Goal: Information Seeking & Learning: Find specific fact

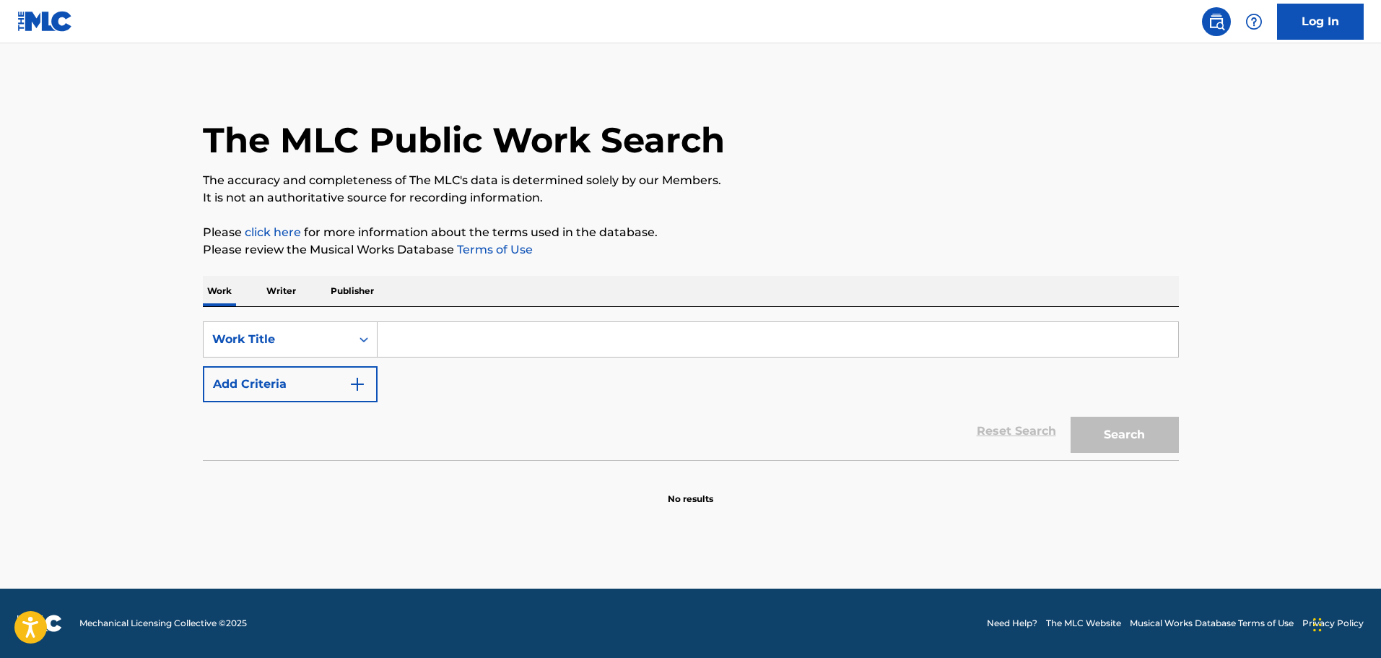
click at [429, 339] on input "Search Form" at bounding box center [778, 339] width 801 height 35
type input "ME LO CONTARON AYER"
click at [1124, 442] on button "Search" at bounding box center [1125, 435] width 108 height 36
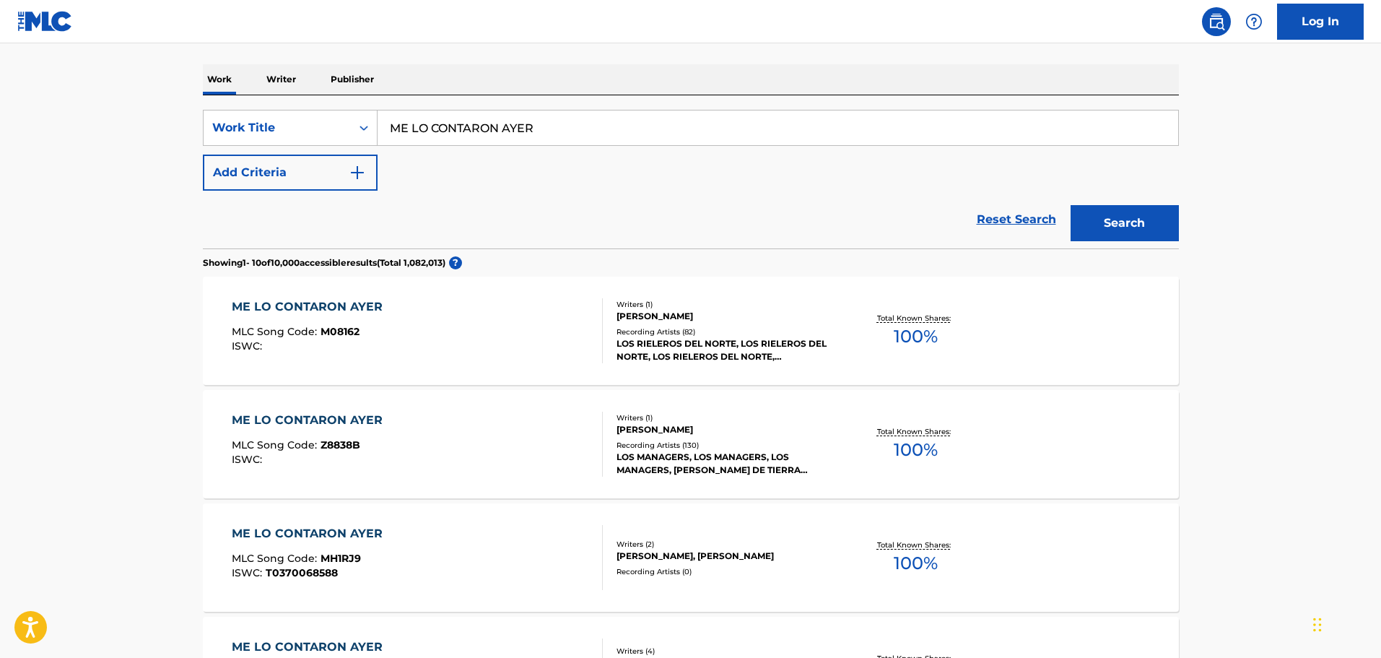
scroll to position [217, 0]
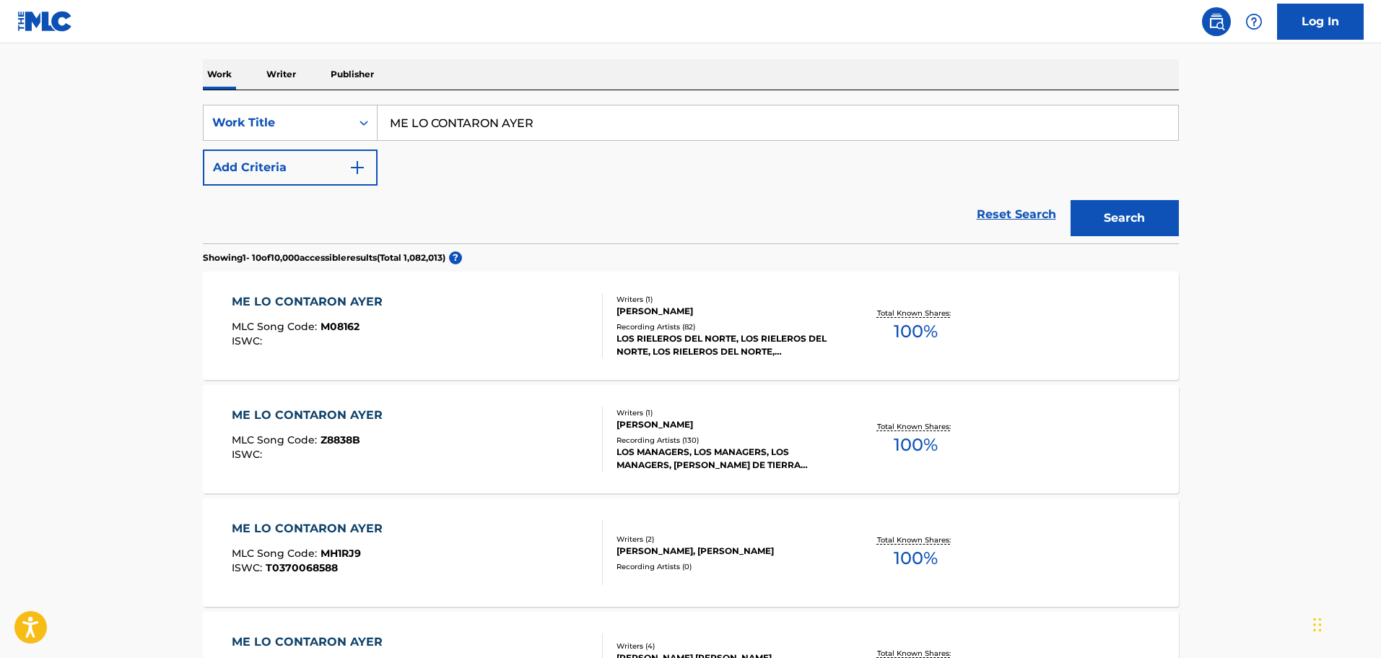
click at [408, 329] on div "ME LO CONTARON AYER MLC Song Code : M08162 ISWC :" at bounding box center [417, 325] width 371 height 65
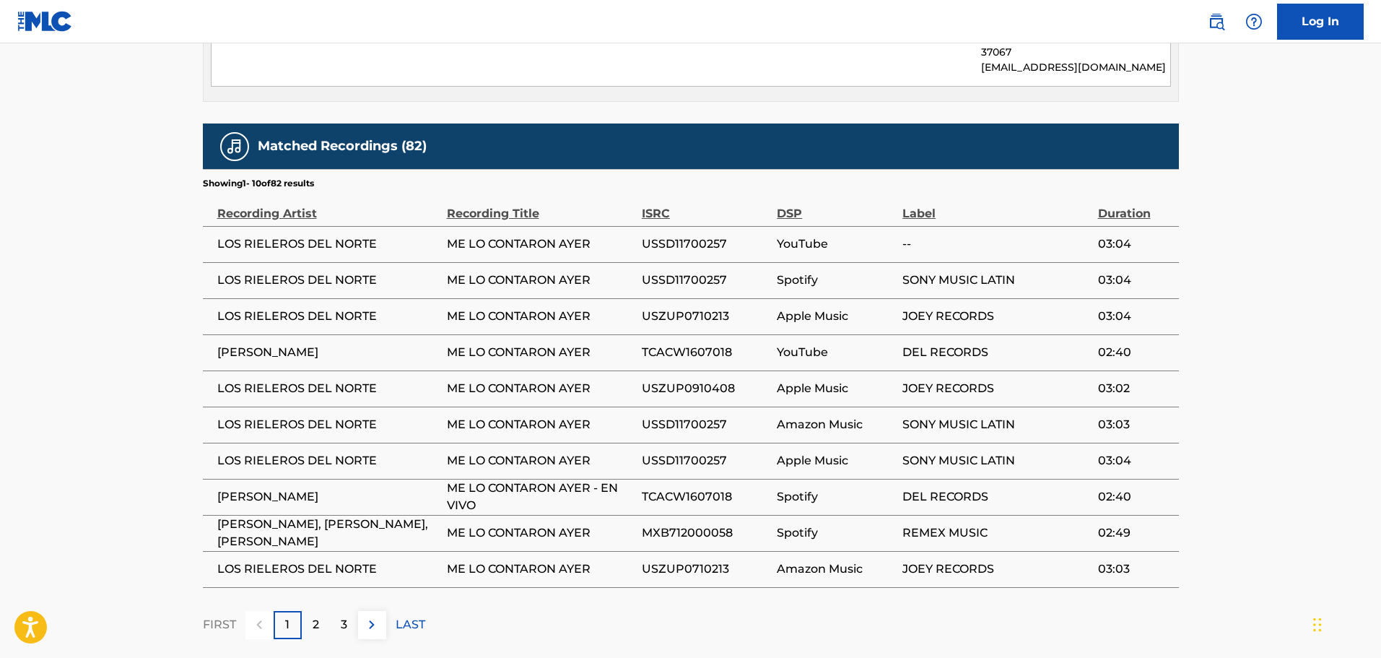
scroll to position [837, 0]
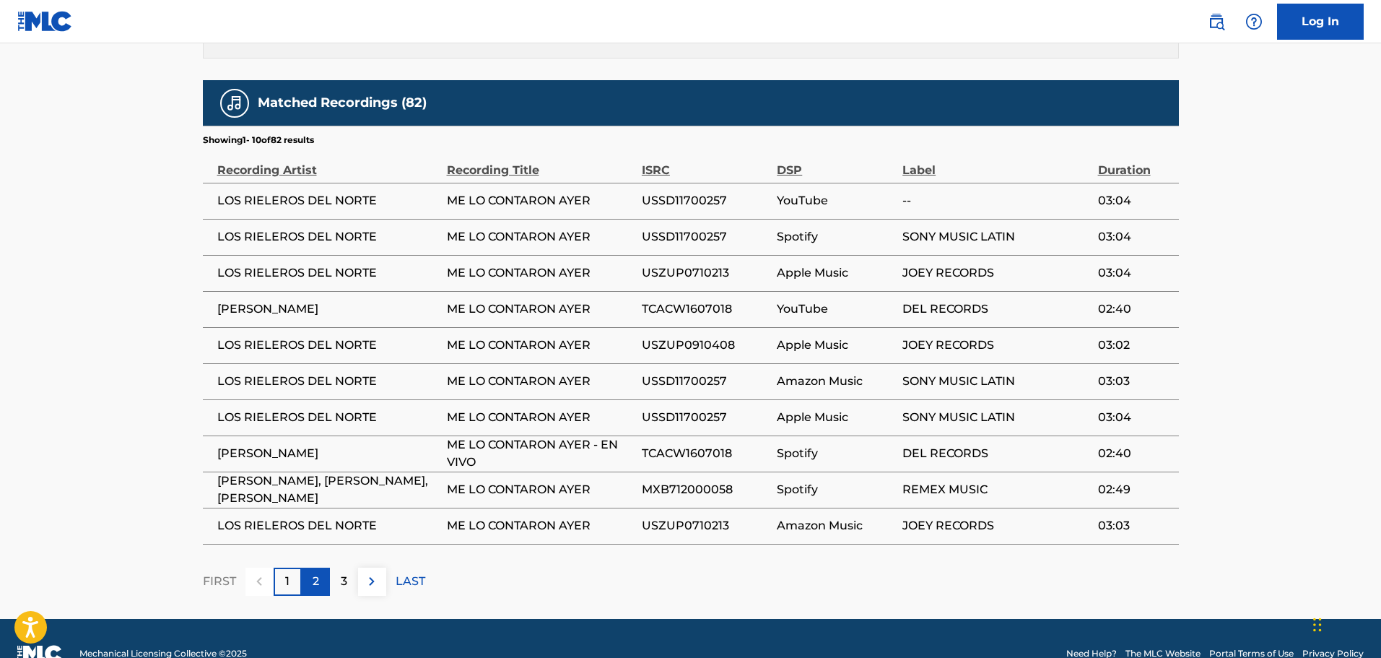
click at [311, 567] on div "2" at bounding box center [316, 581] width 28 height 28
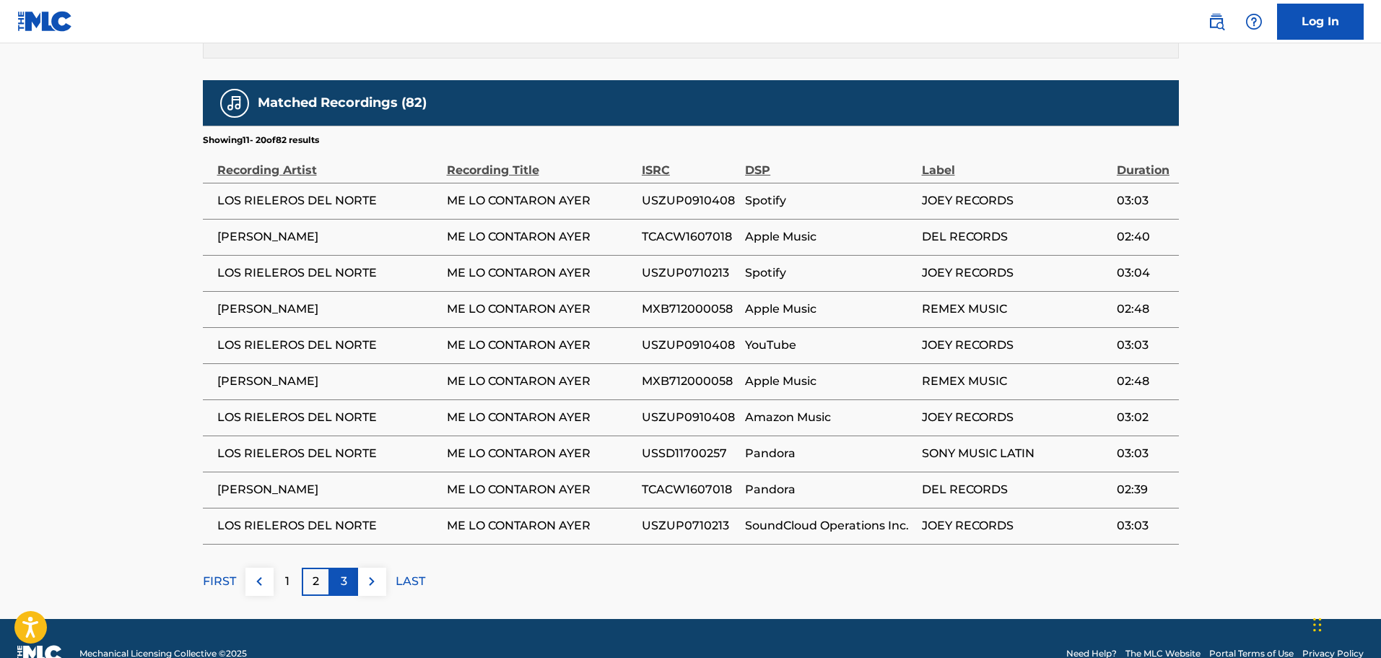
click at [345, 572] on p "3" at bounding box center [344, 580] width 6 height 17
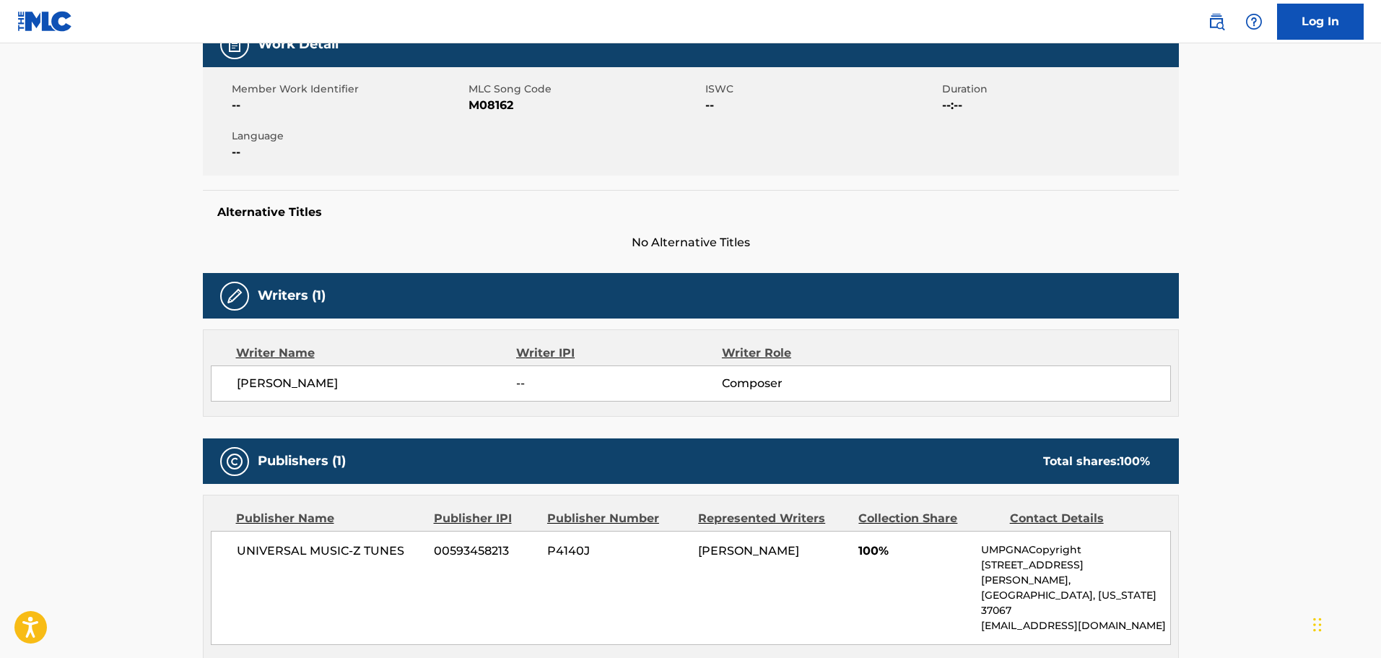
scroll to position [0, 0]
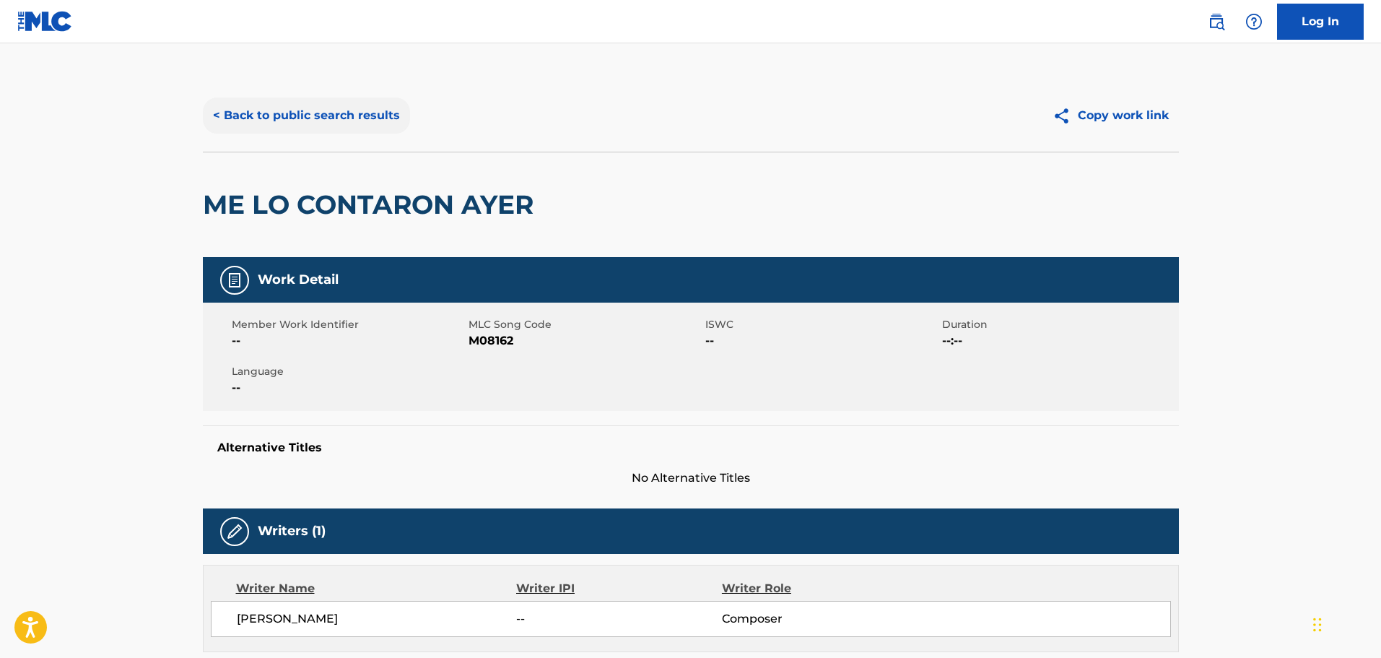
click at [352, 117] on button "< Back to public search results" at bounding box center [306, 115] width 207 height 36
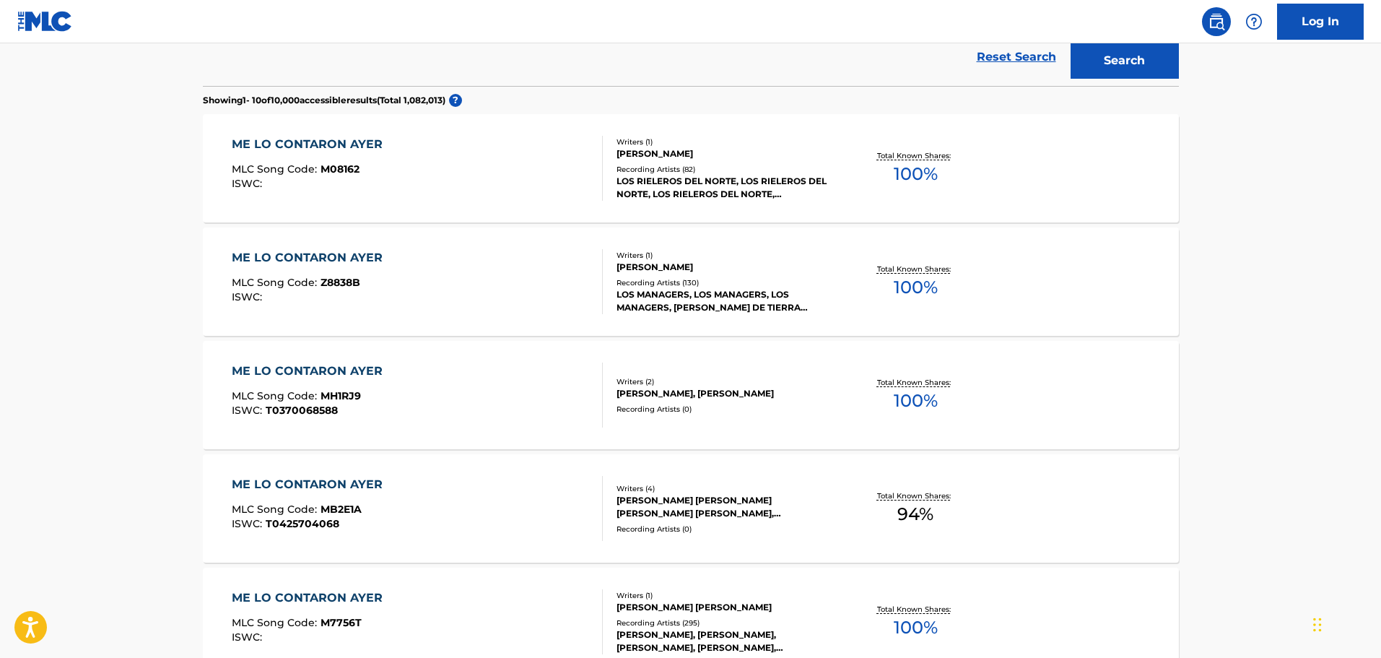
scroll to position [217, 0]
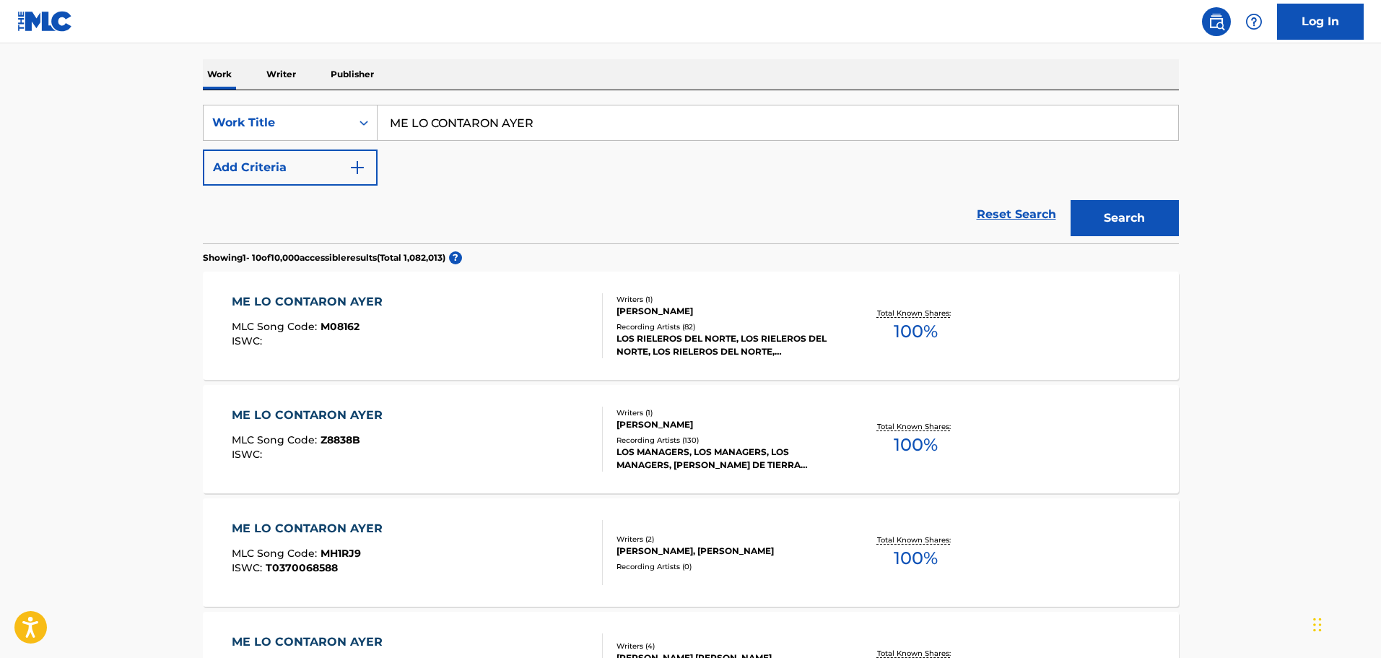
click at [398, 326] on div "ME LO CONTARON AYER MLC Song Code : M08162 ISWC :" at bounding box center [417, 325] width 371 height 65
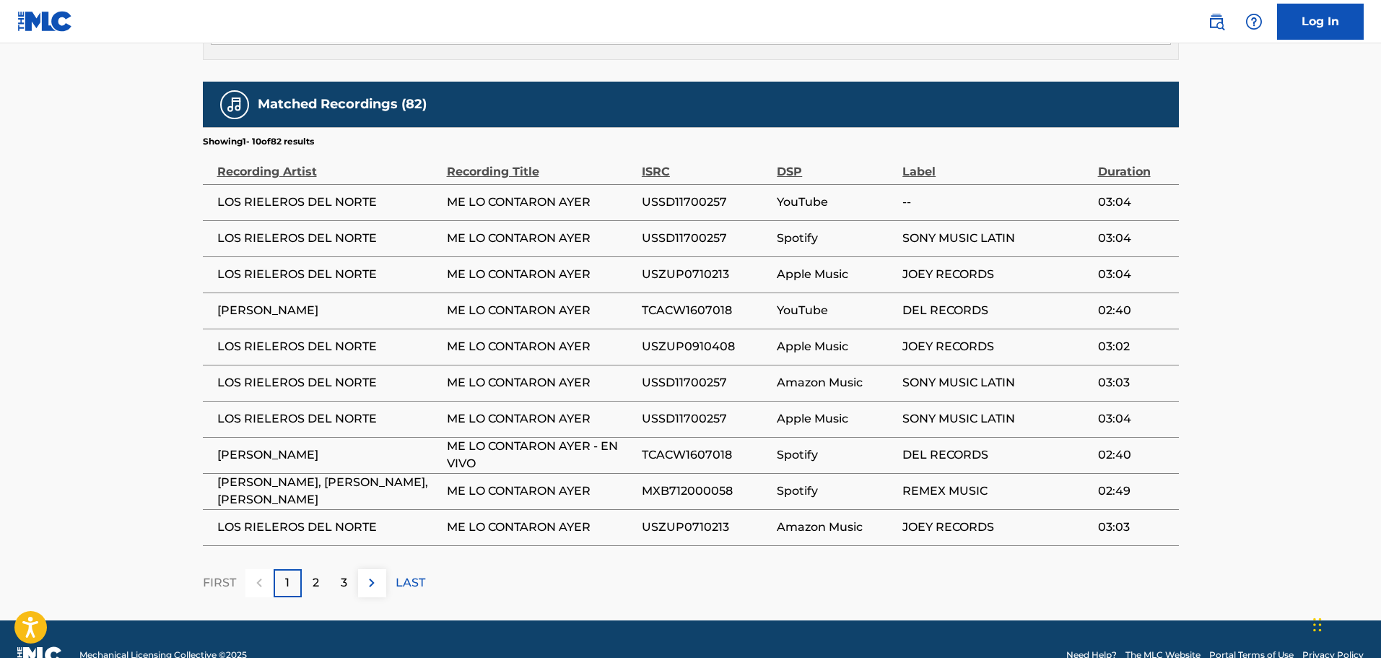
scroll to position [837, 0]
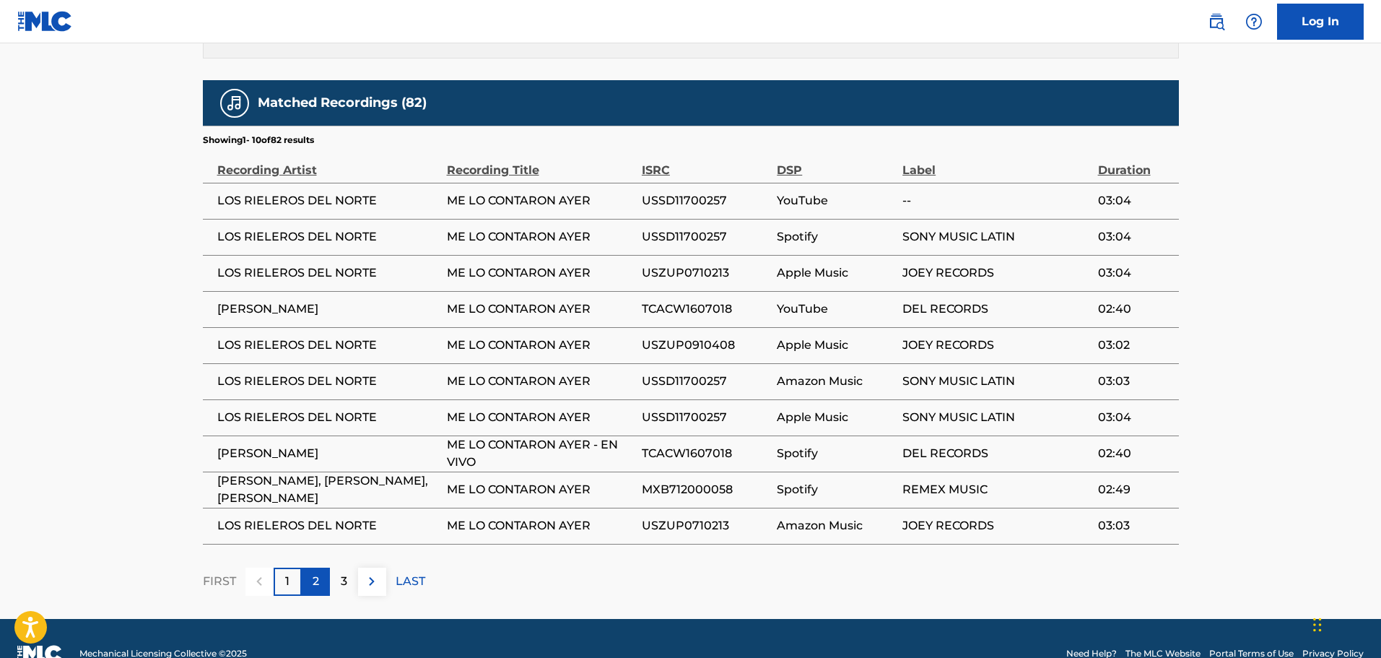
click at [315, 572] on p "2" at bounding box center [316, 580] width 6 height 17
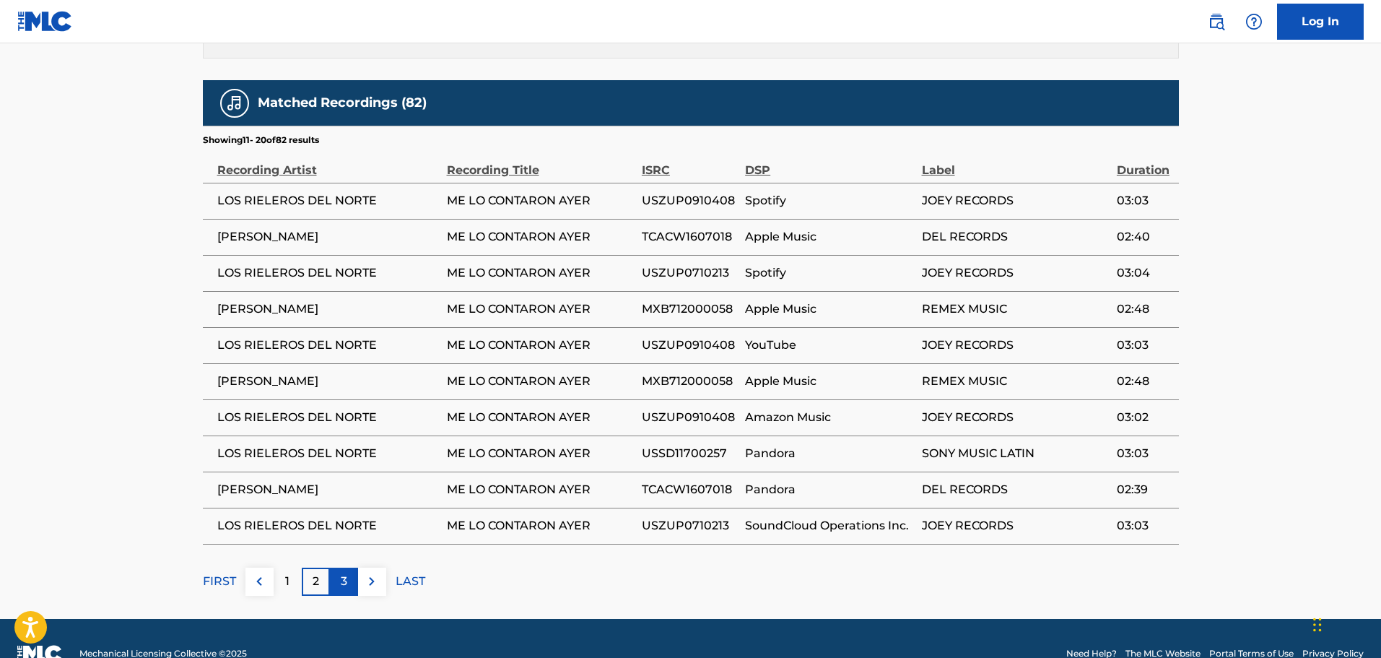
click at [350, 567] on div "3" at bounding box center [344, 581] width 28 height 28
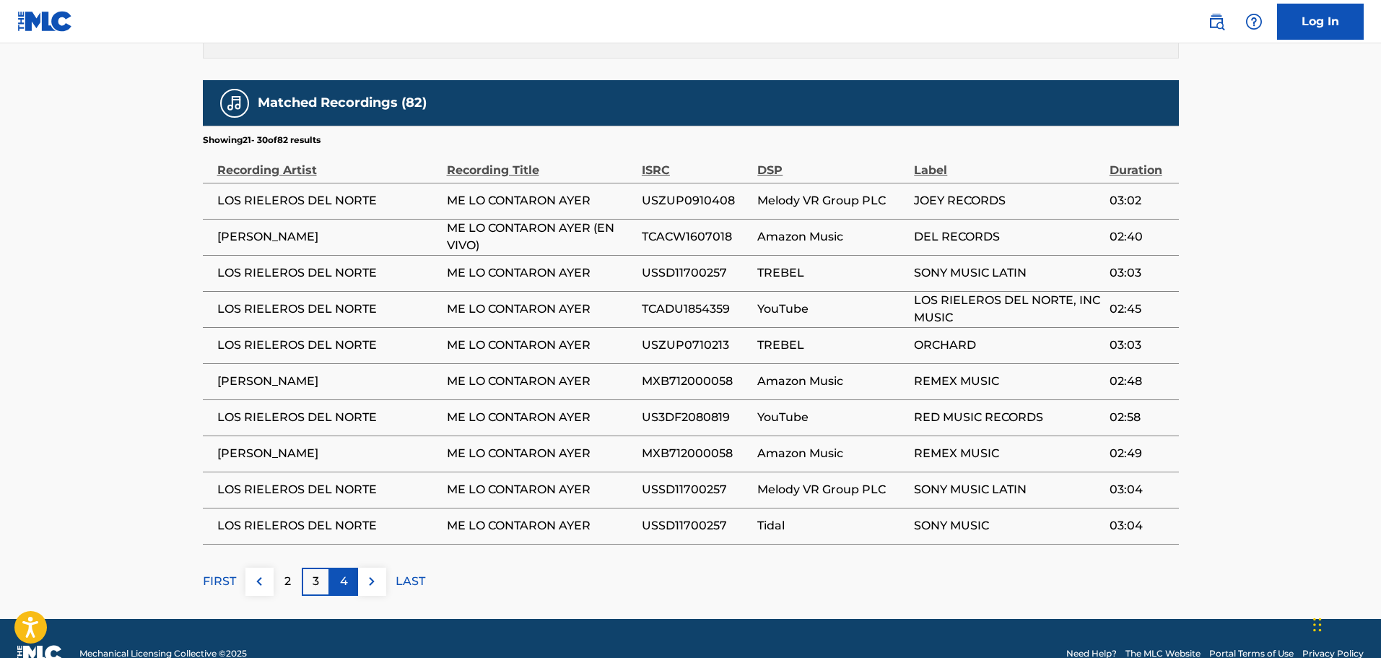
click at [349, 567] on div "4" at bounding box center [344, 581] width 28 height 28
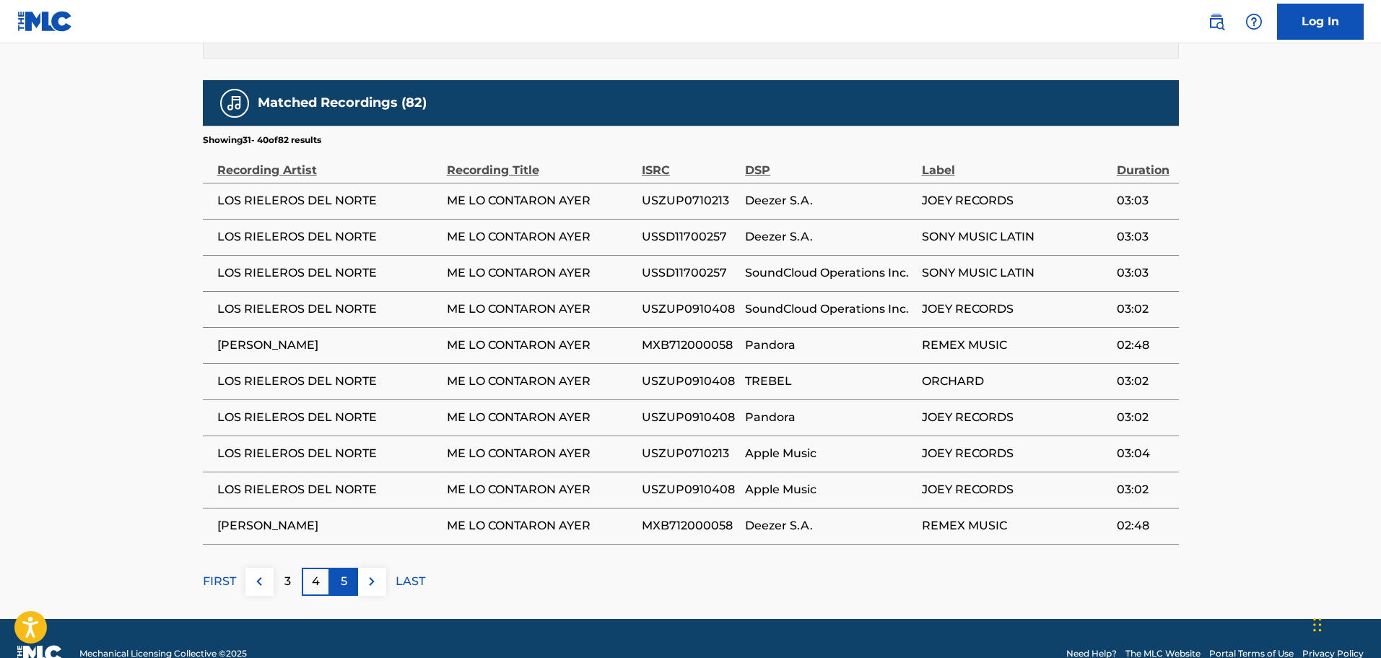
click at [348, 567] on div "5" at bounding box center [344, 581] width 28 height 28
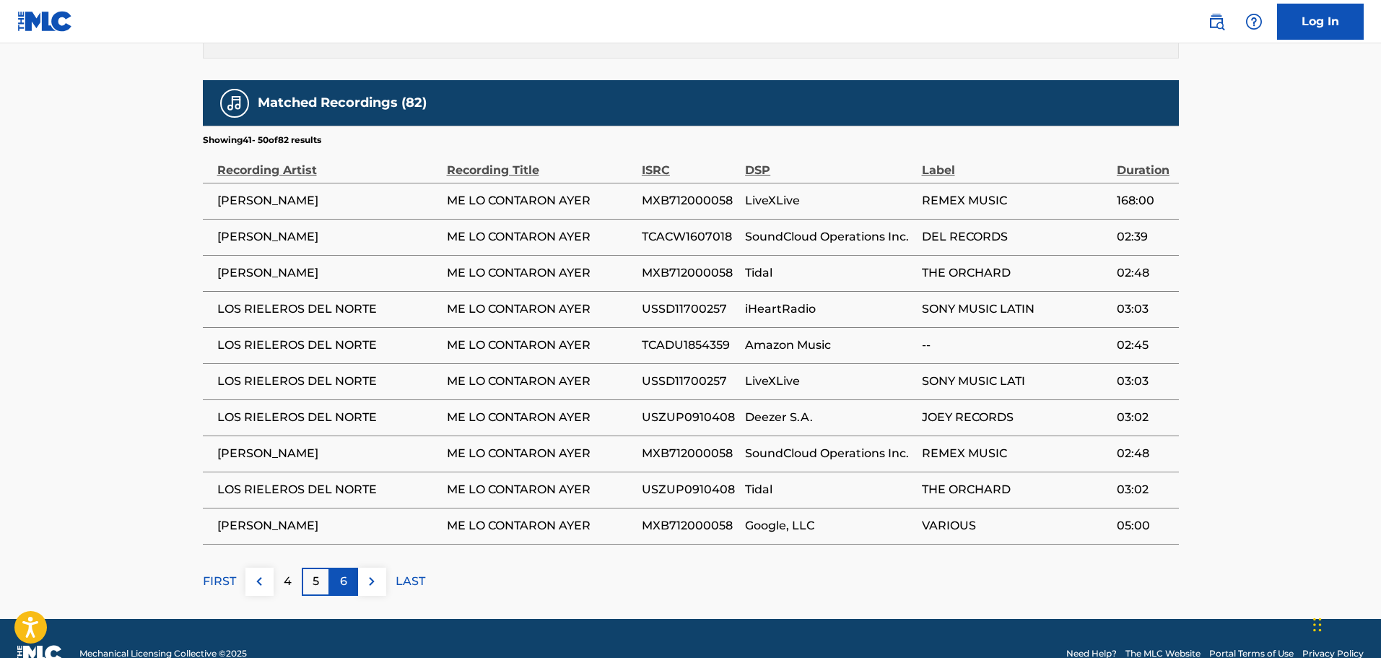
click at [352, 567] on div "6" at bounding box center [344, 581] width 28 height 28
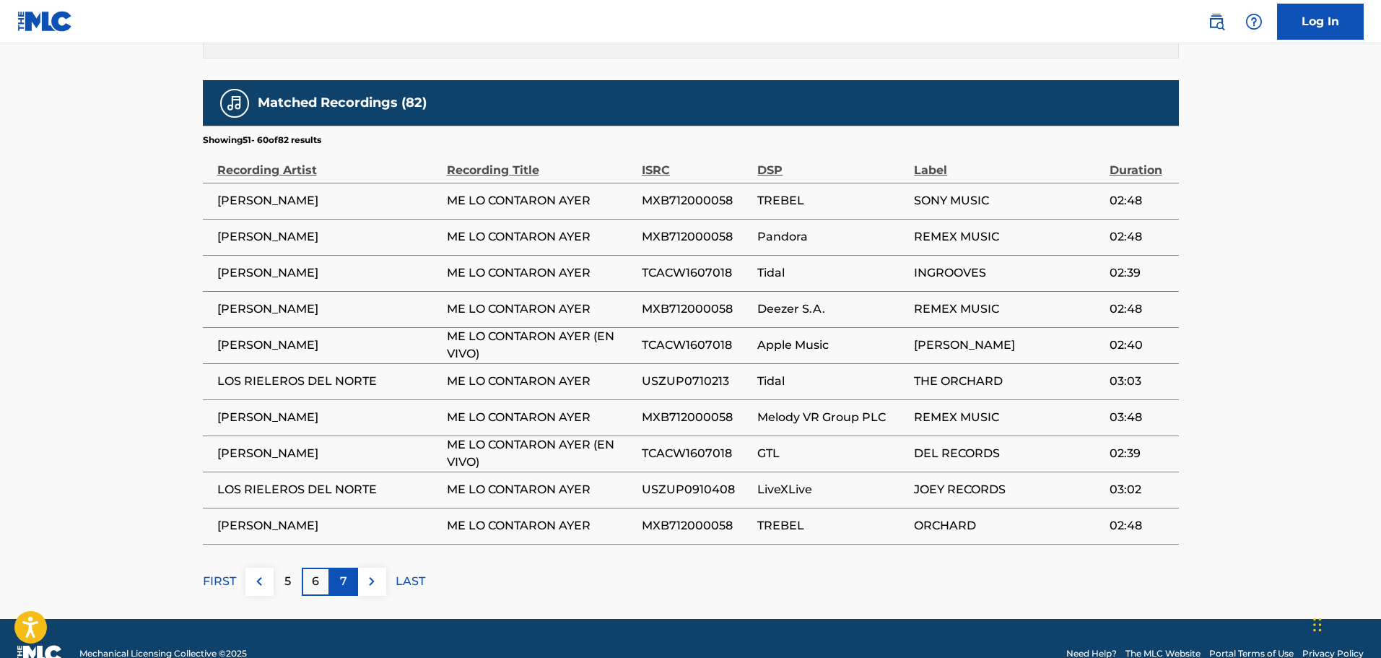
click at [341, 567] on div "7" at bounding box center [344, 581] width 28 height 28
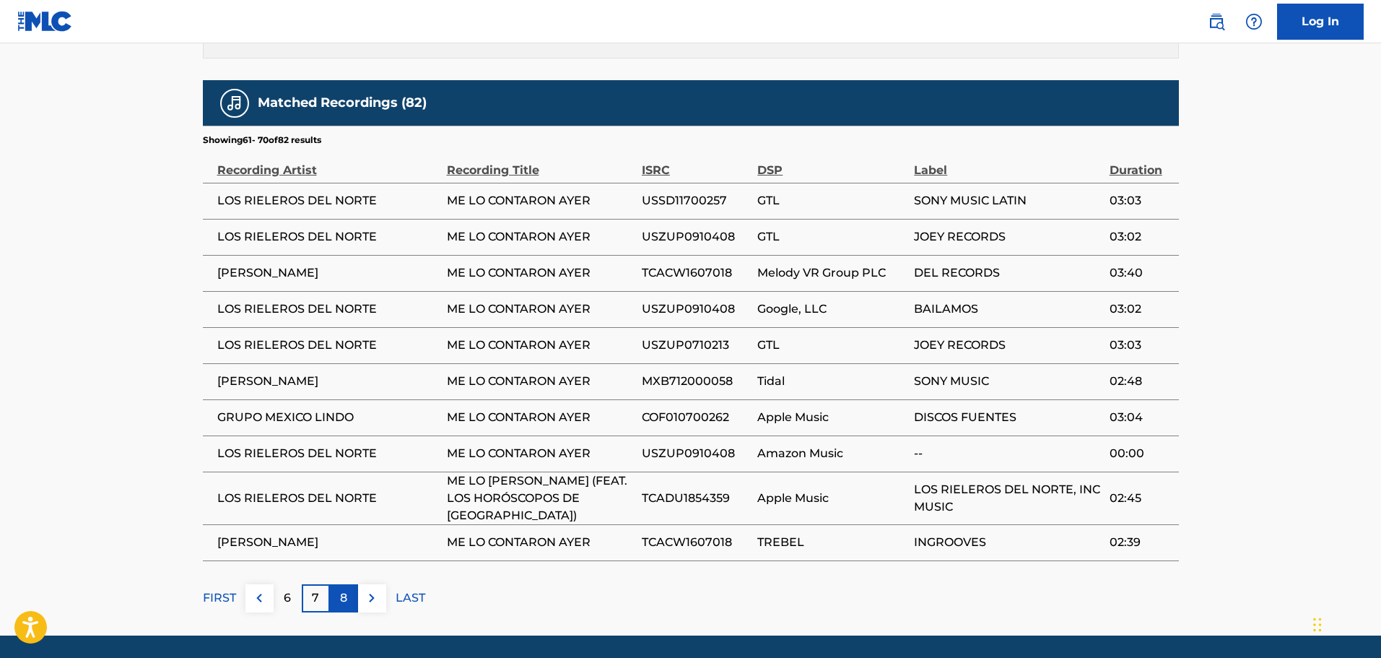
click at [352, 584] on div "8" at bounding box center [344, 598] width 28 height 28
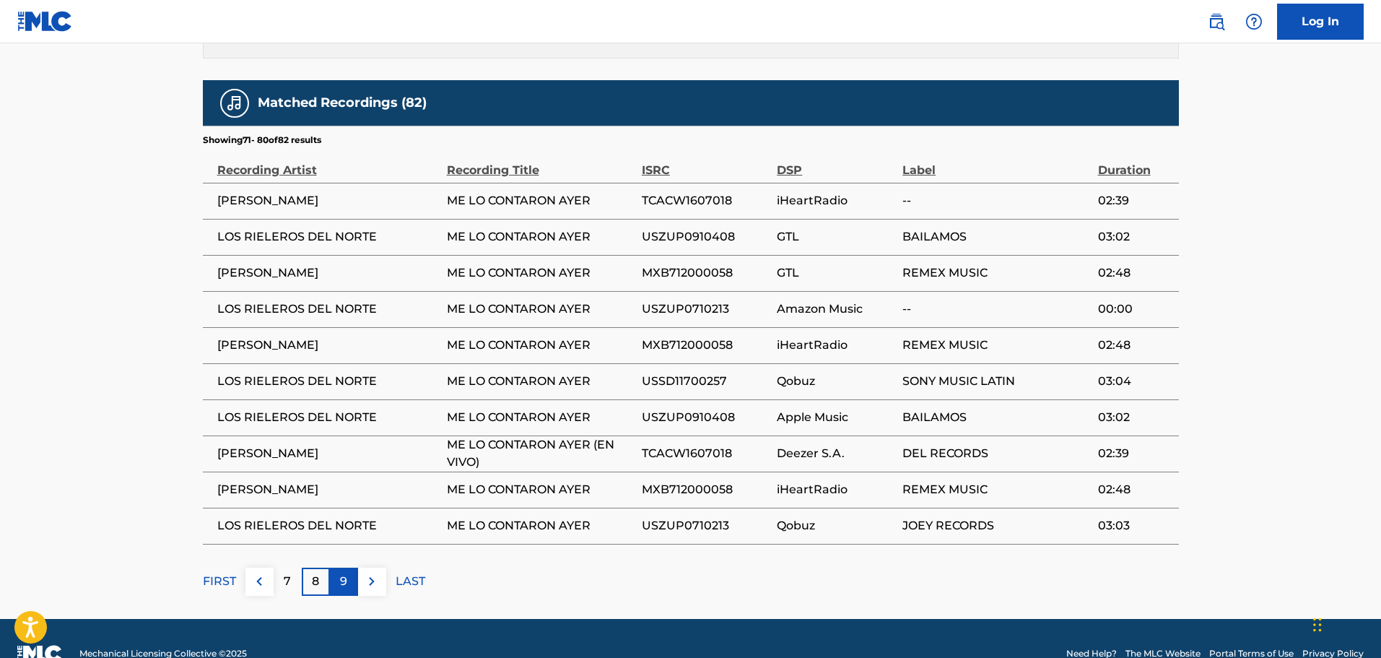
click at [338, 567] on div "9" at bounding box center [344, 581] width 28 height 28
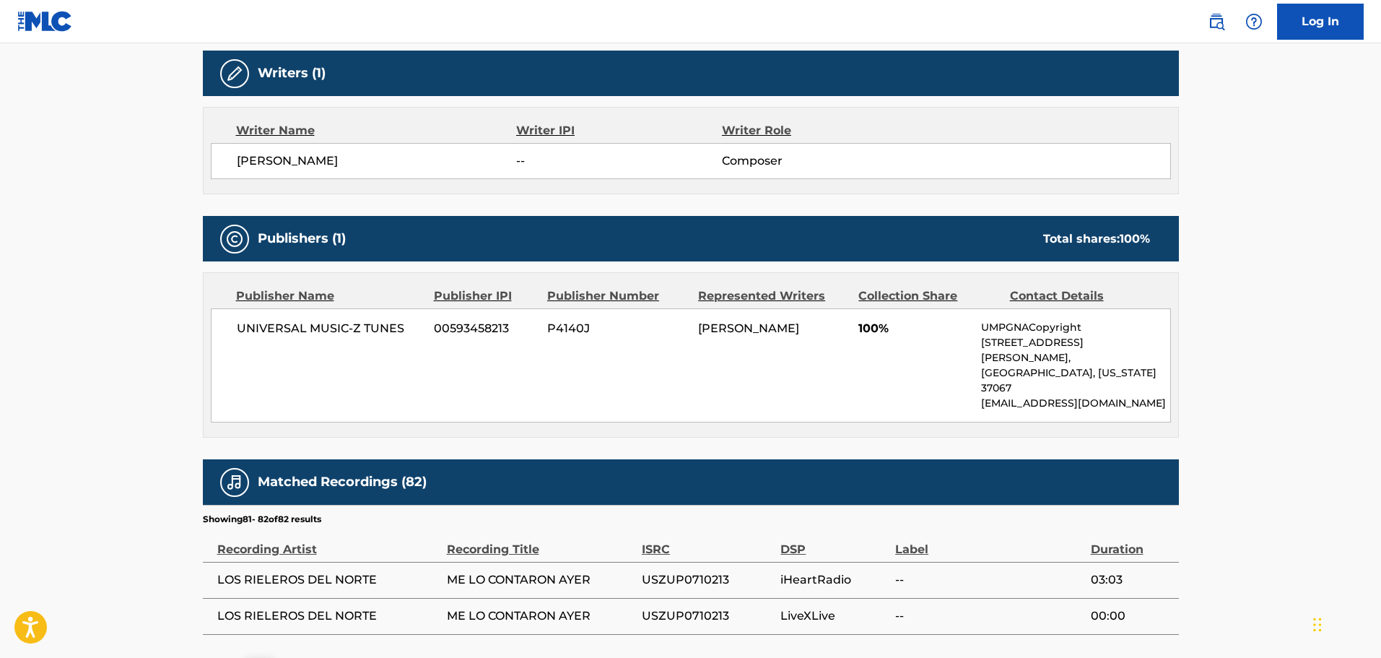
scroll to position [548, 0]
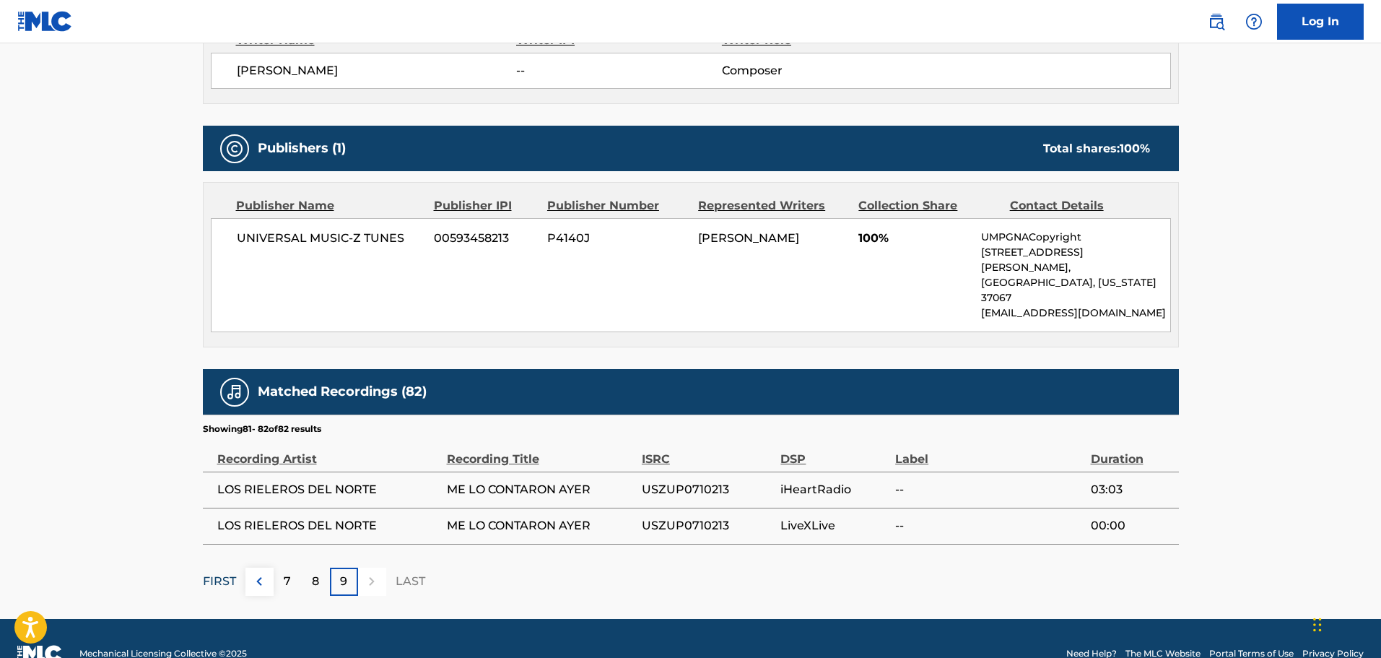
click at [217, 572] on p "FIRST" at bounding box center [219, 580] width 33 height 17
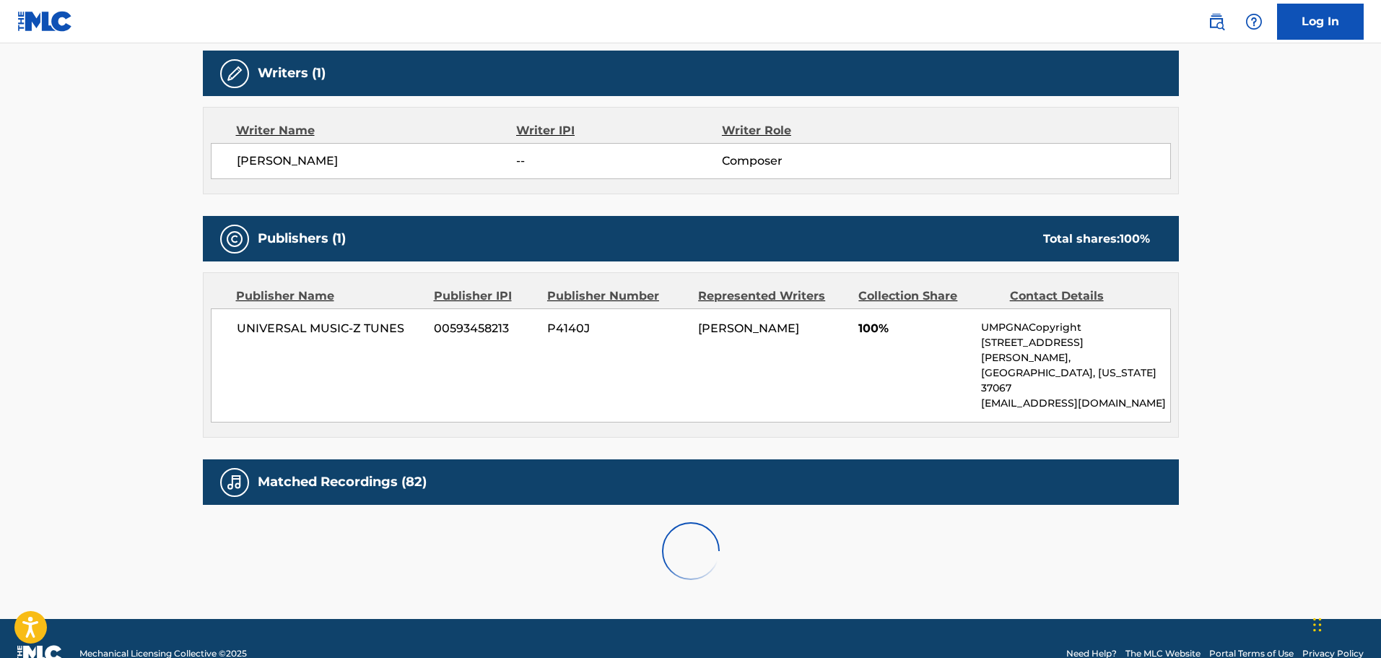
scroll to position [837, 0]
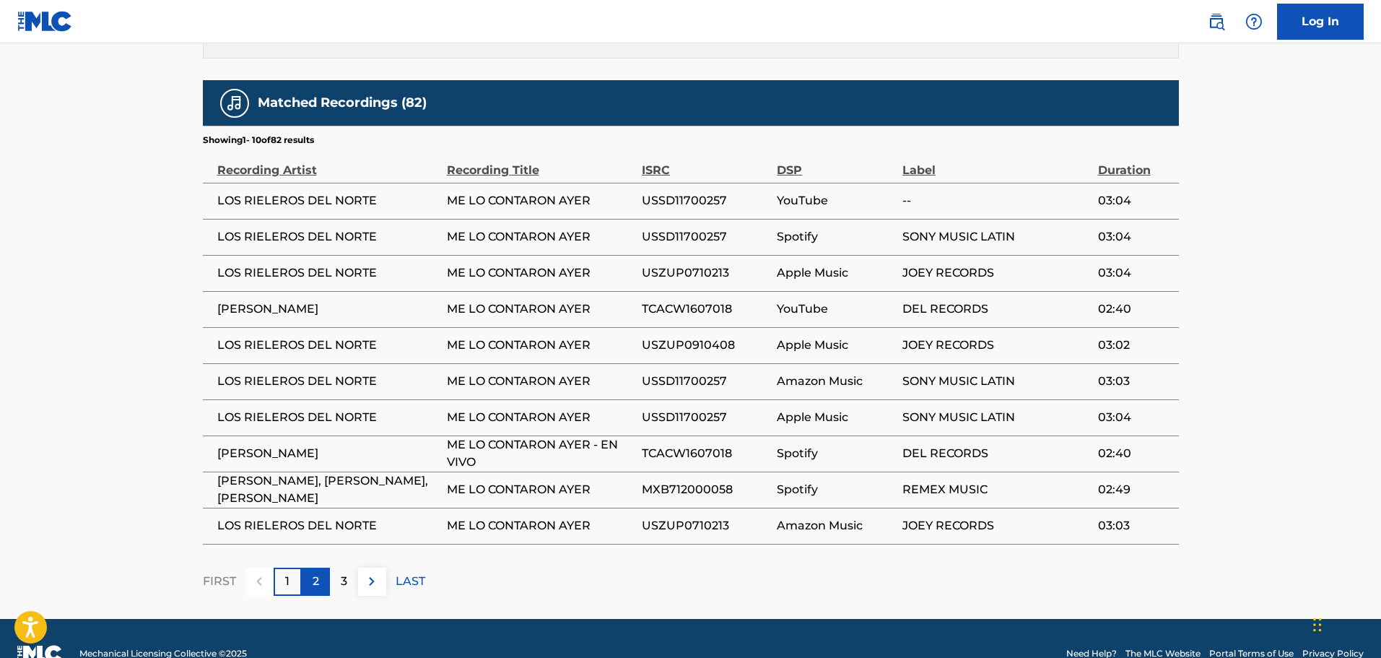
click at [313, 572] on p "2" at bounding box center [316, 580] width 6 height 17
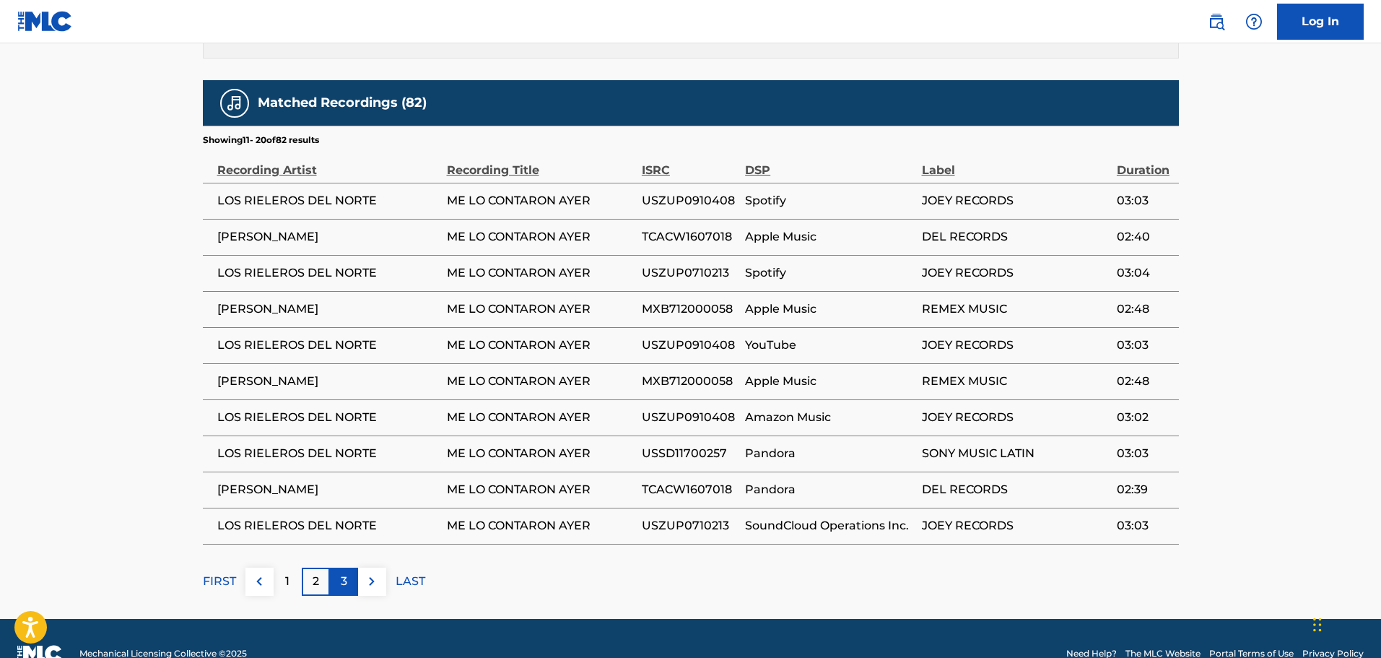
click at [341, 572] on p "3" at bounding box center [344, 580] width 6 height 17
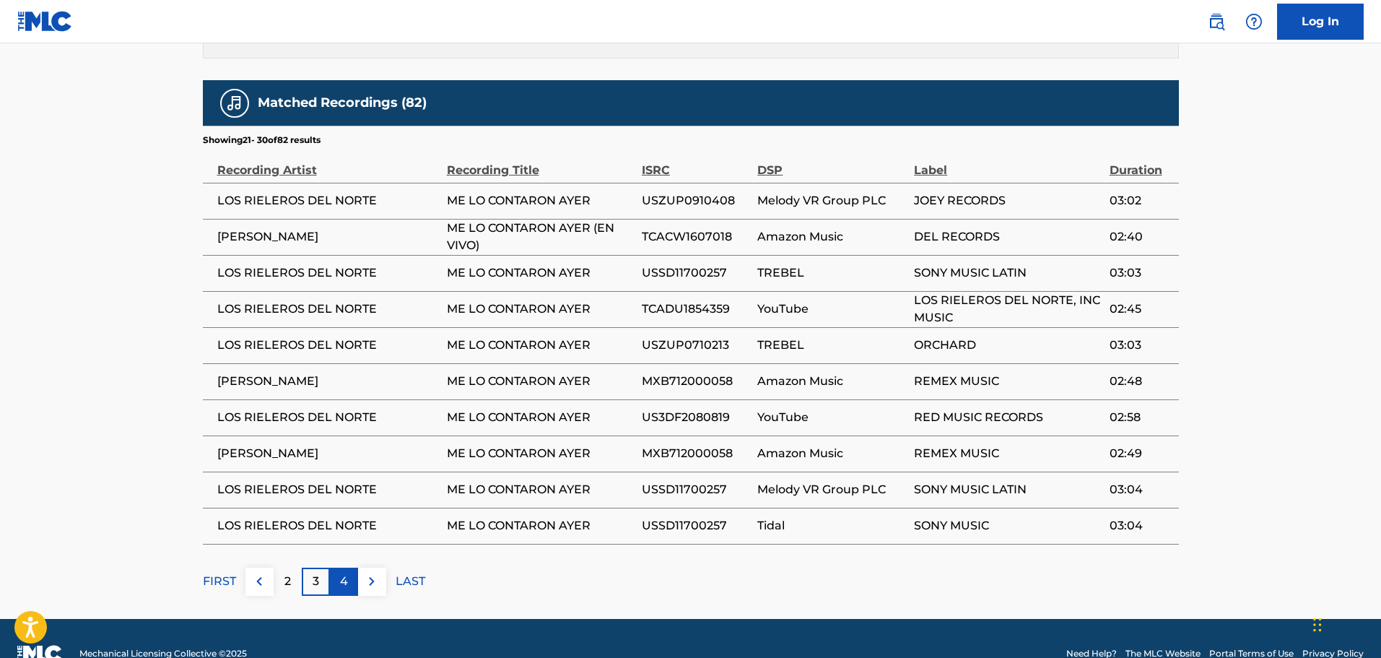
click at [353, 567] on div "4" at bounding box center [344, 581] width 28 height 28
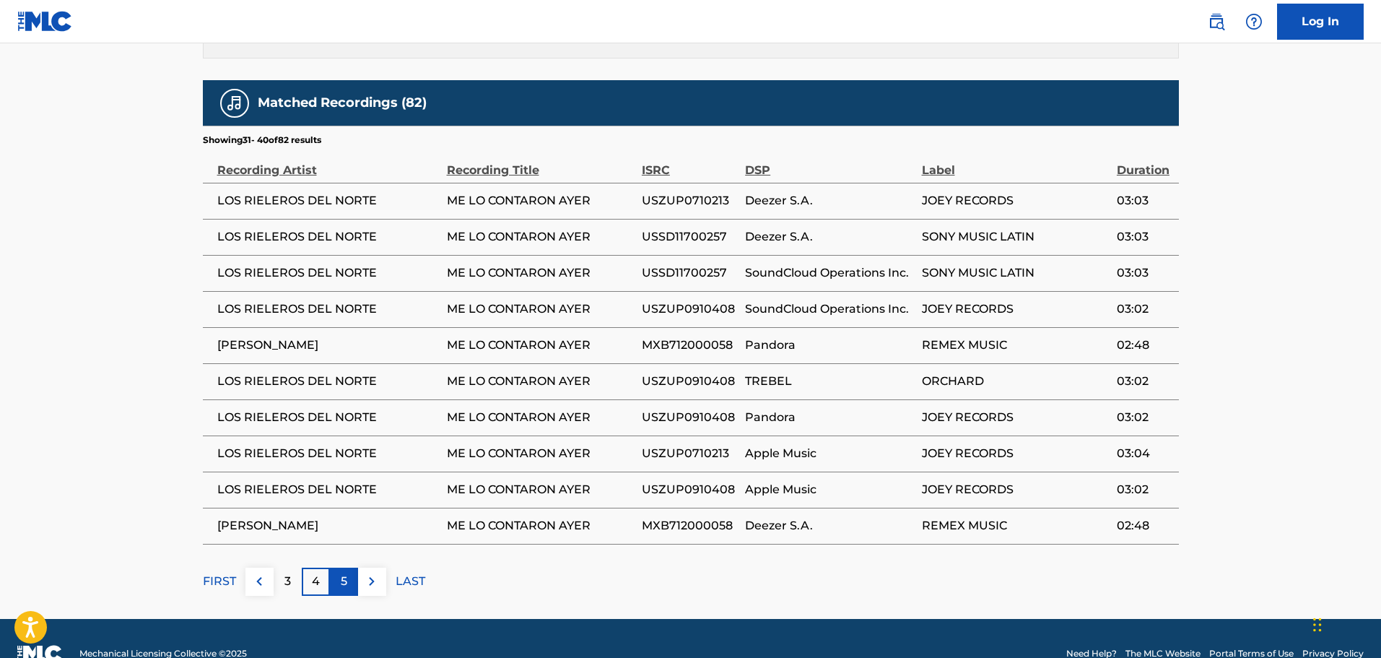
click at [344, 572] on p "5" at bounding box center [344, 580] width 6 height 17
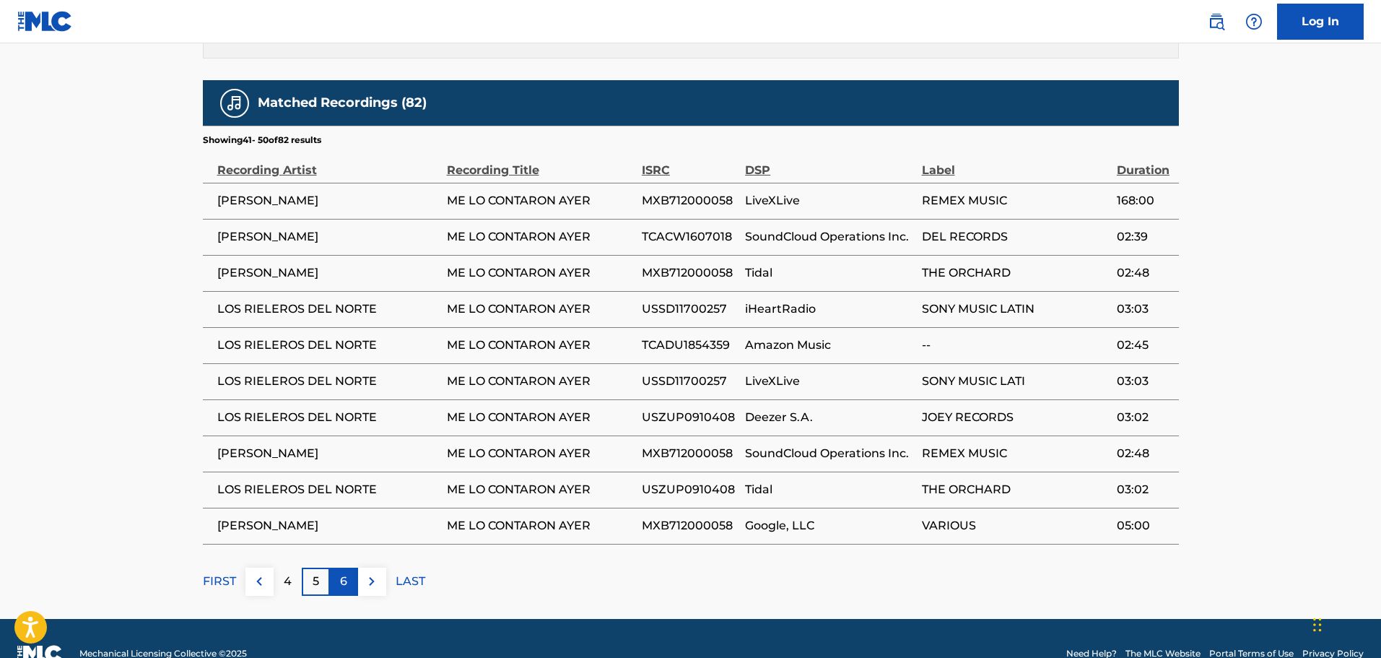
click at [339, 567] on div "6" at bounding box center [344, 581] width 28 height 28
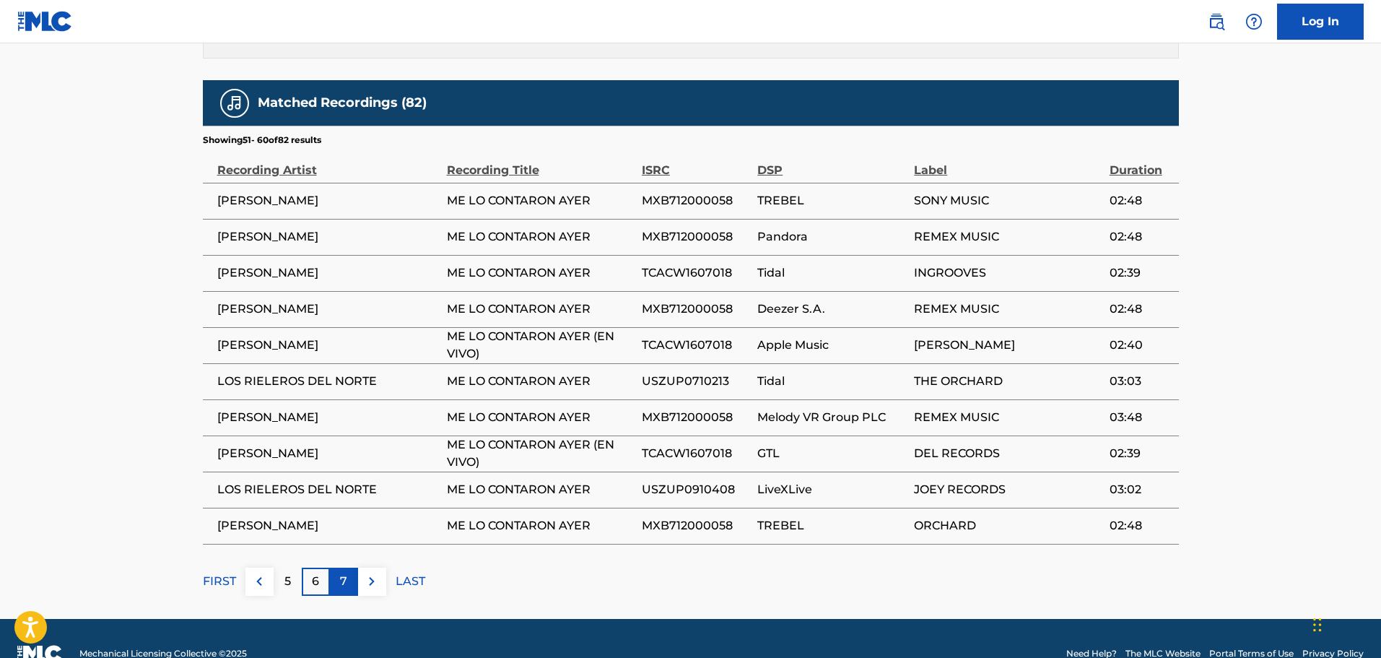
click at [344, 572] on p "7" at bounding box center [343, 580] width 7 height 17
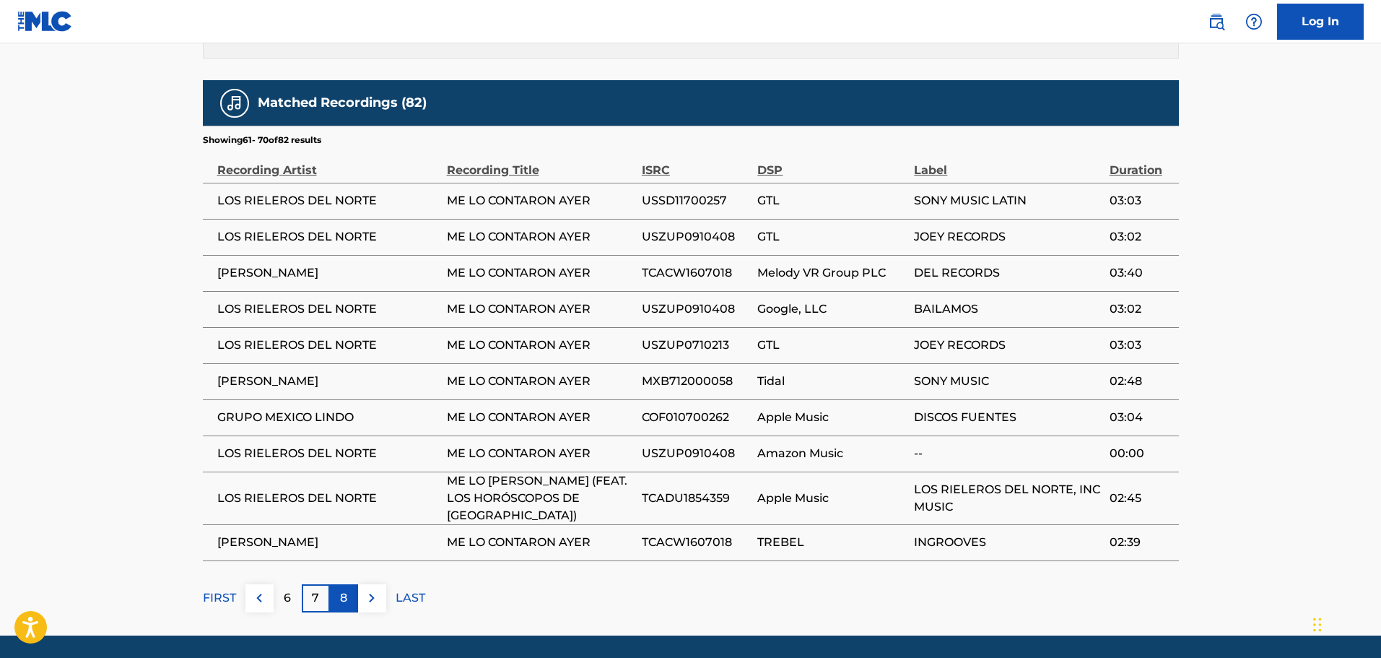
click at [343, 589] on p "8" at bounding box center [343, 597] width 7 height 17
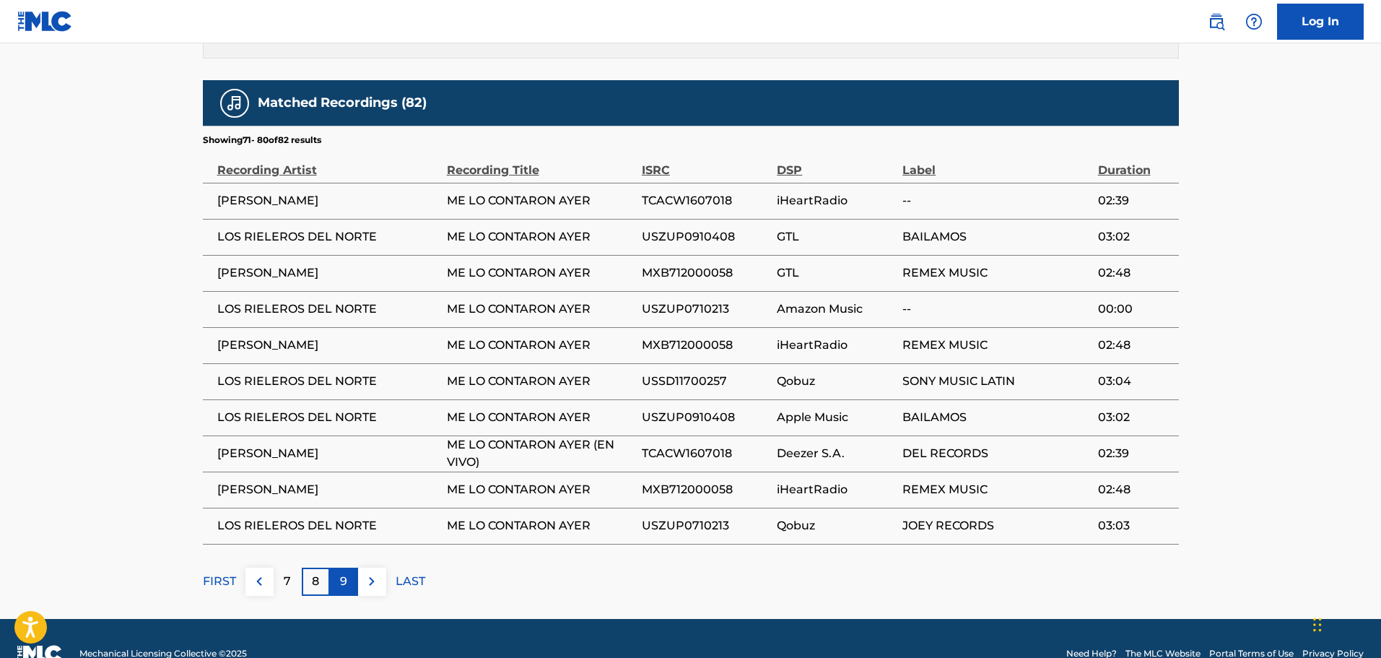
click at [346, 572] on p "9" at bounding box center [343, 580] width 7 height 17
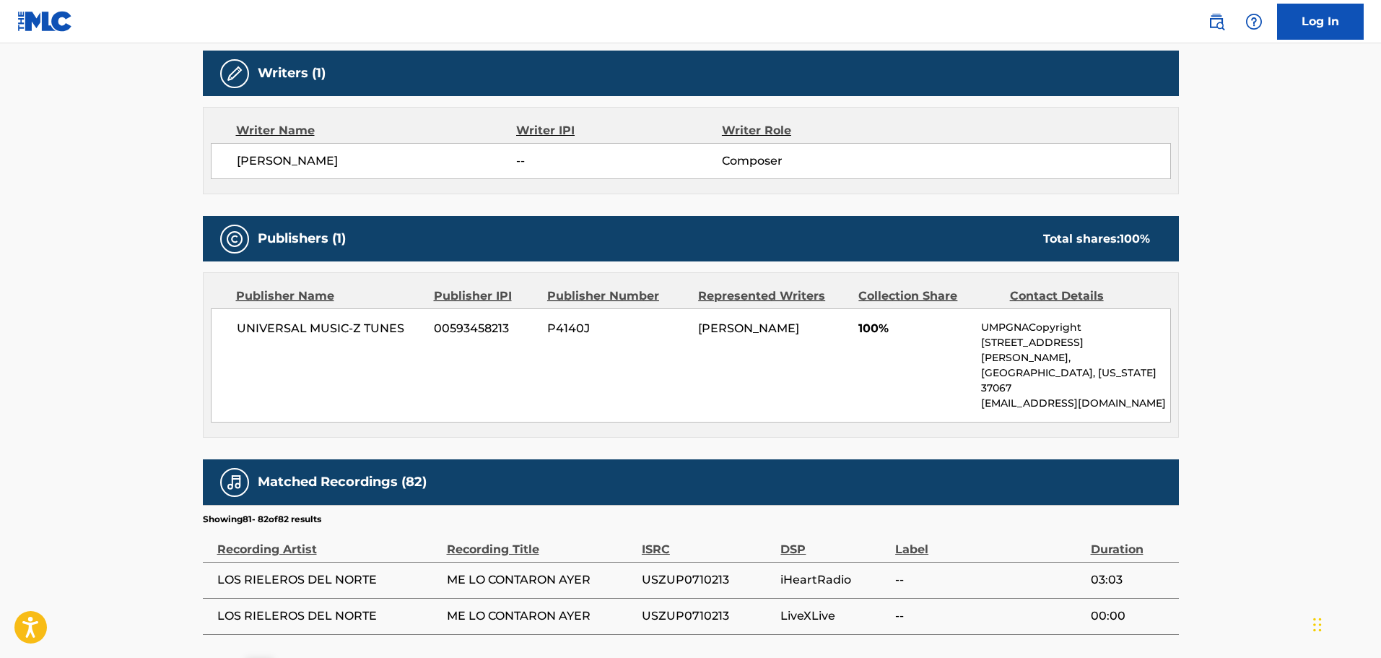
scroll to position [548, 0]
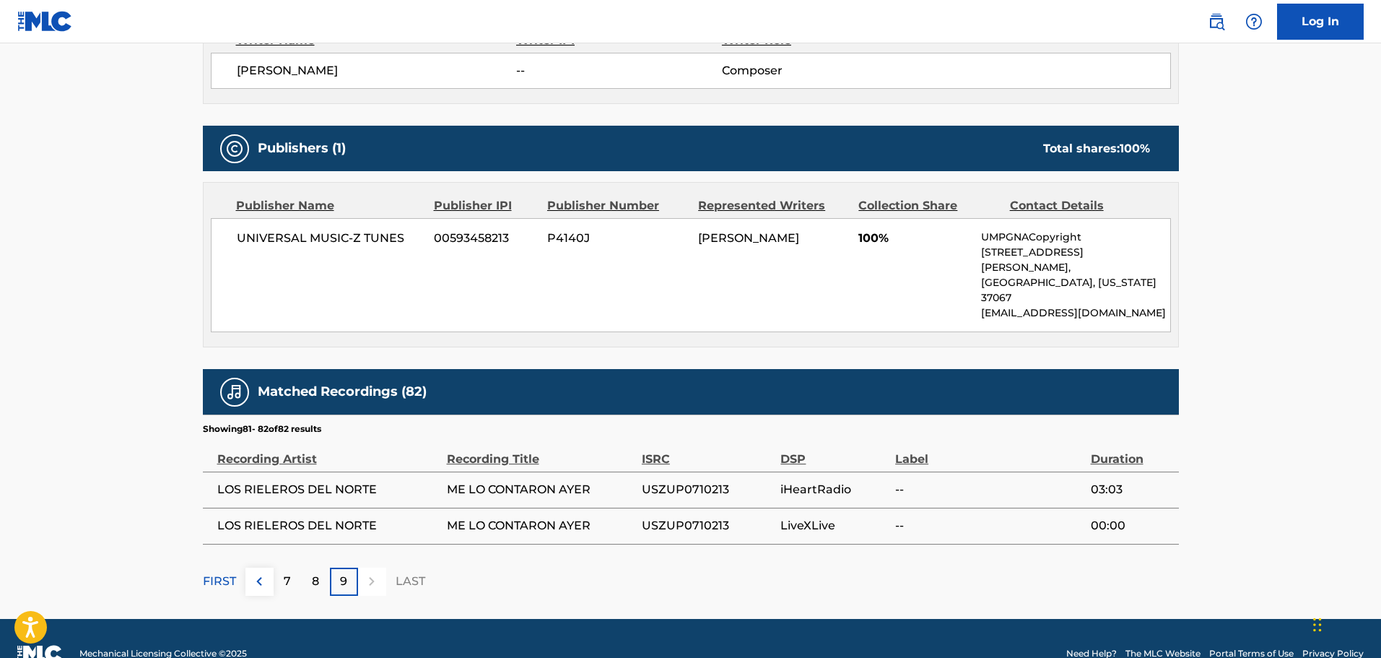
click at [237, 567] on div "FIRST 7 8 9 LAST" at bounding box center [691, 581] width 976 height 28
click at [229, 572] on p "FIRST" at bounding box center [219, 580] width 33 height 17
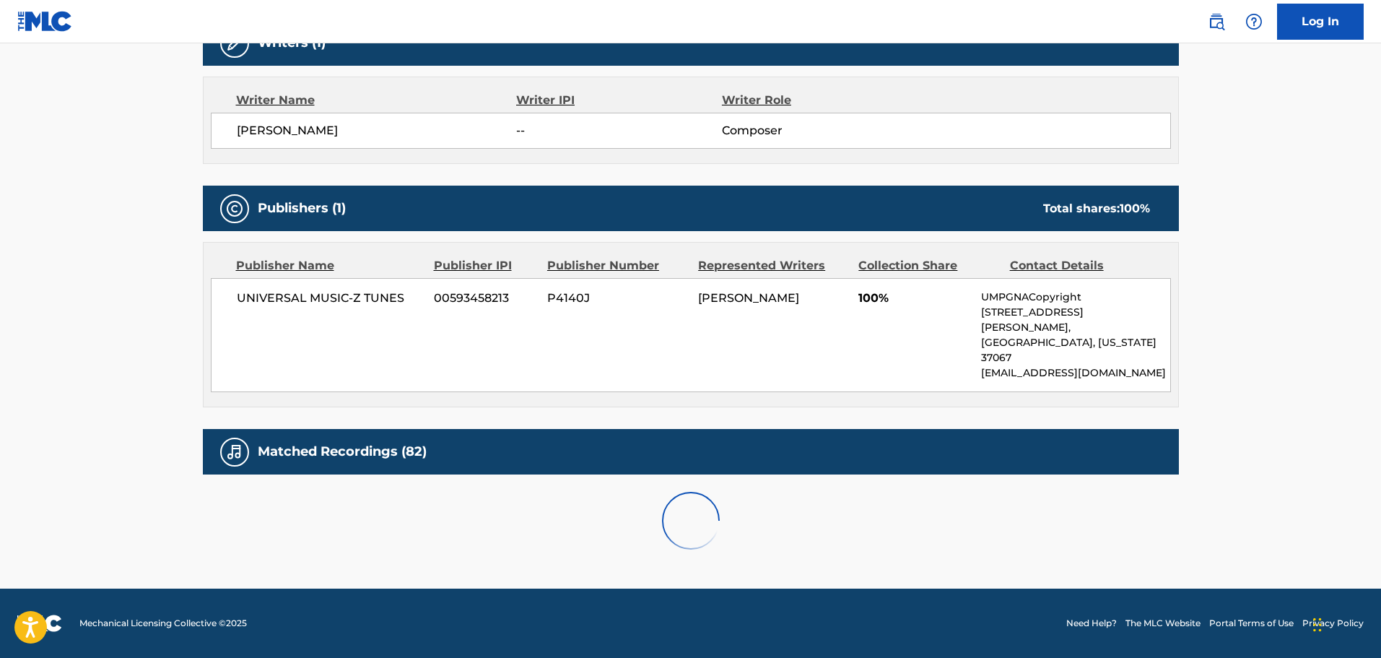
scroll to position [837, 0]
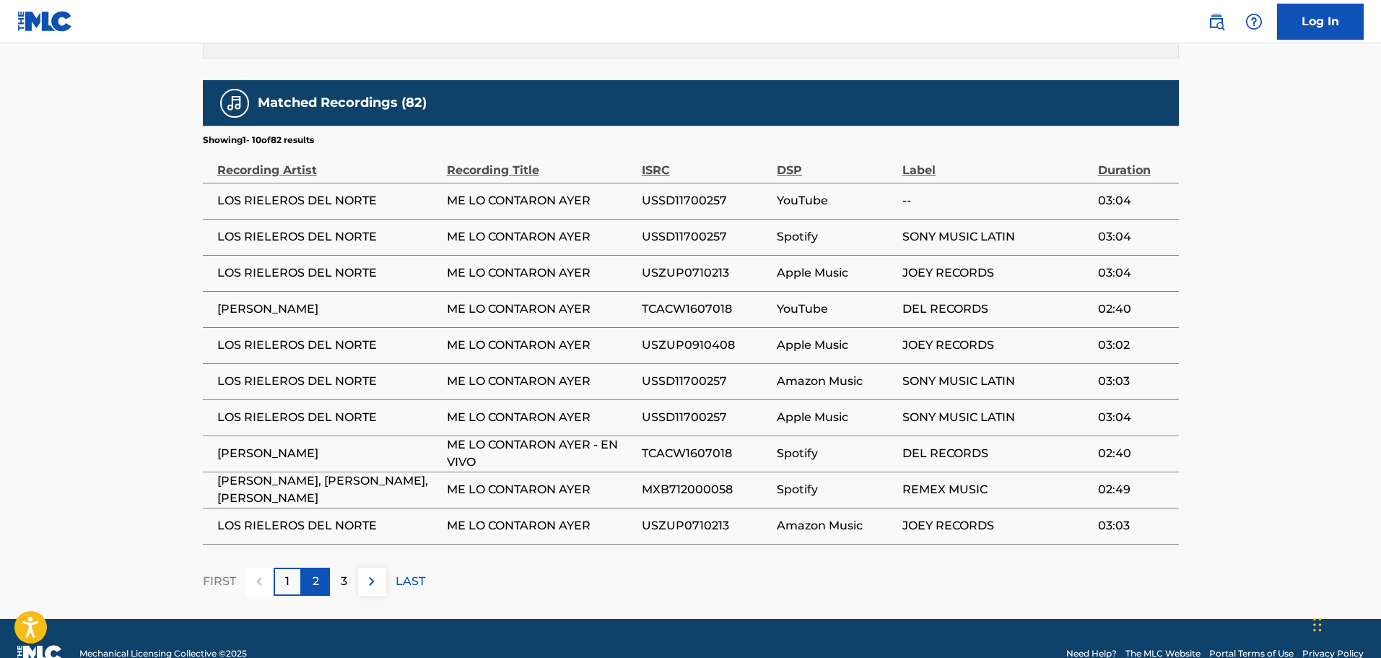
click at [316, 572] on p "2" at bounding box center [316, 580] width 6 height 17
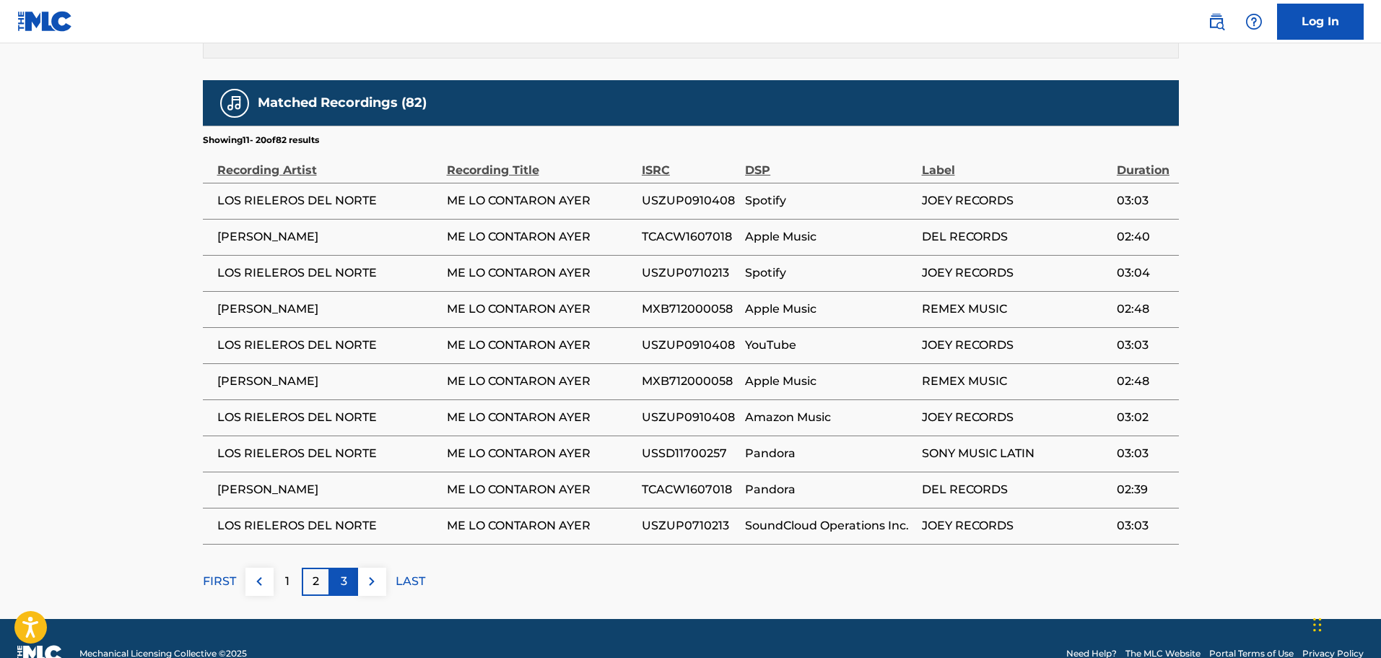
click at [344, 567] on div "3" at bounding box center [344, 581] width 28 height 28
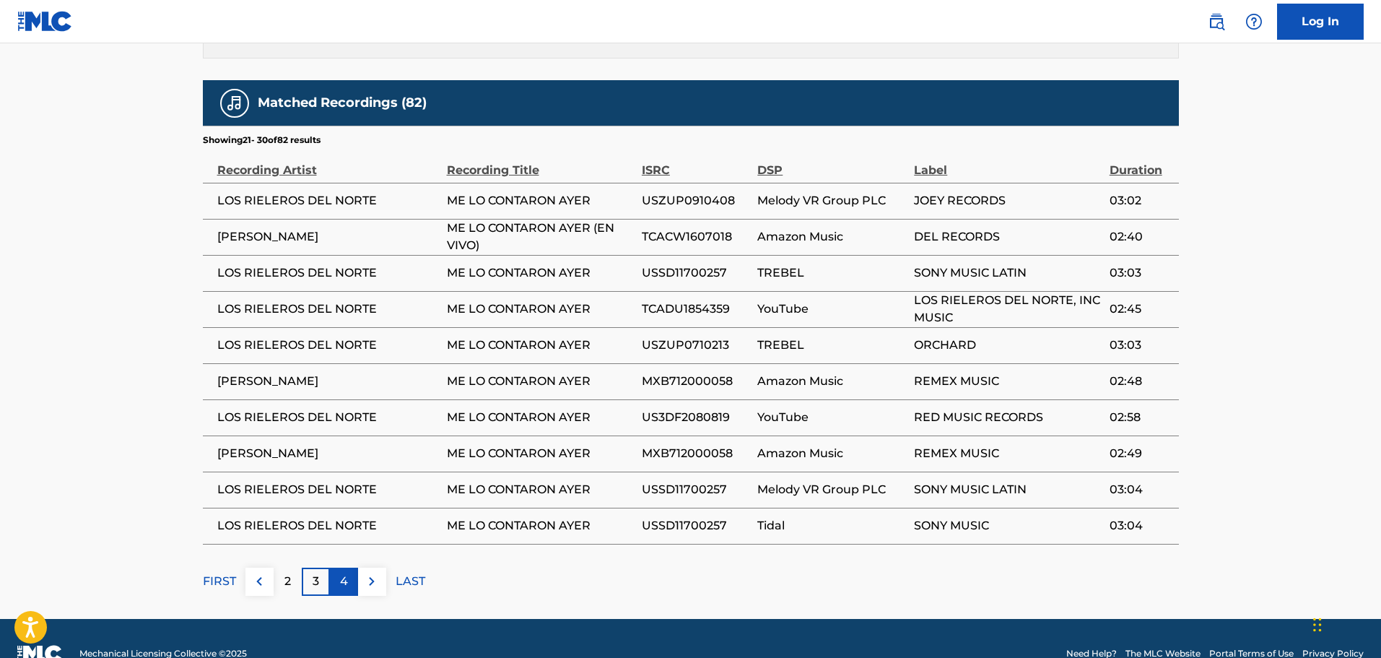
click at [354, 567] on div "4" at bounding box center [344, 581] width 28 height 28
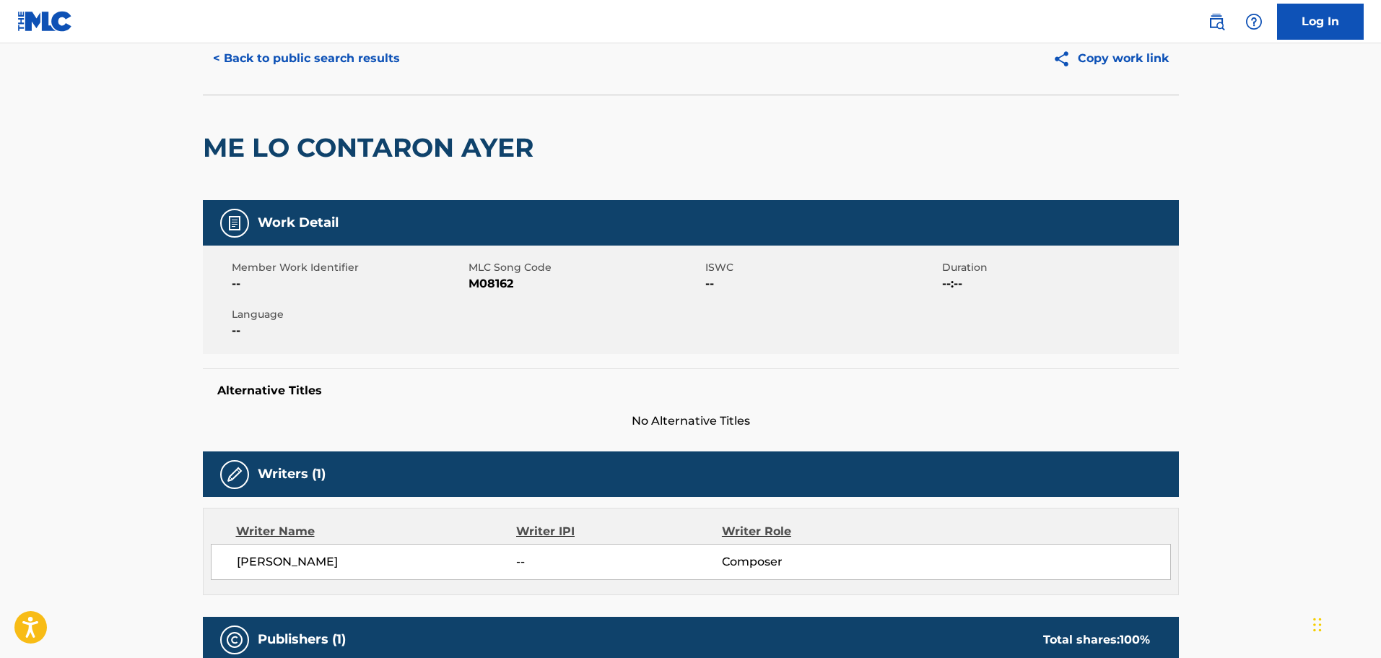
scroll to position [0, 0]
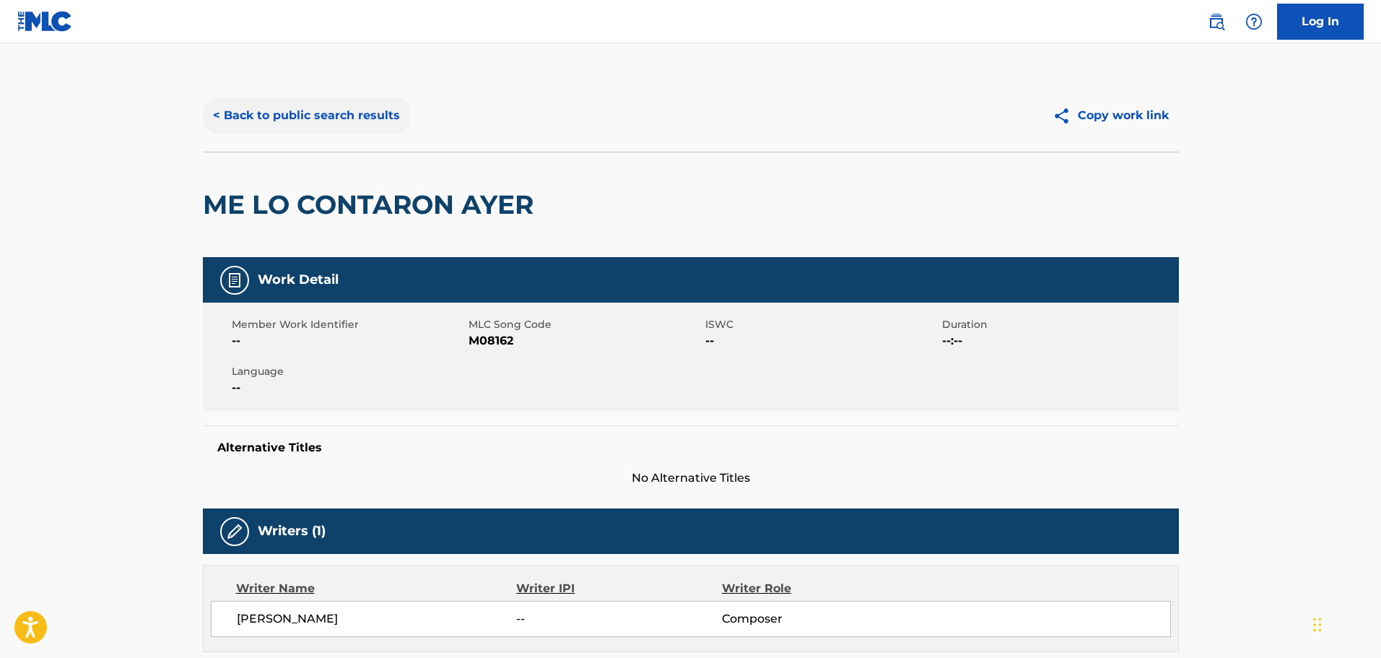
click at [292, 115] on button "< Back to public search results" at bounding box center [306, 115] width 207 height 36
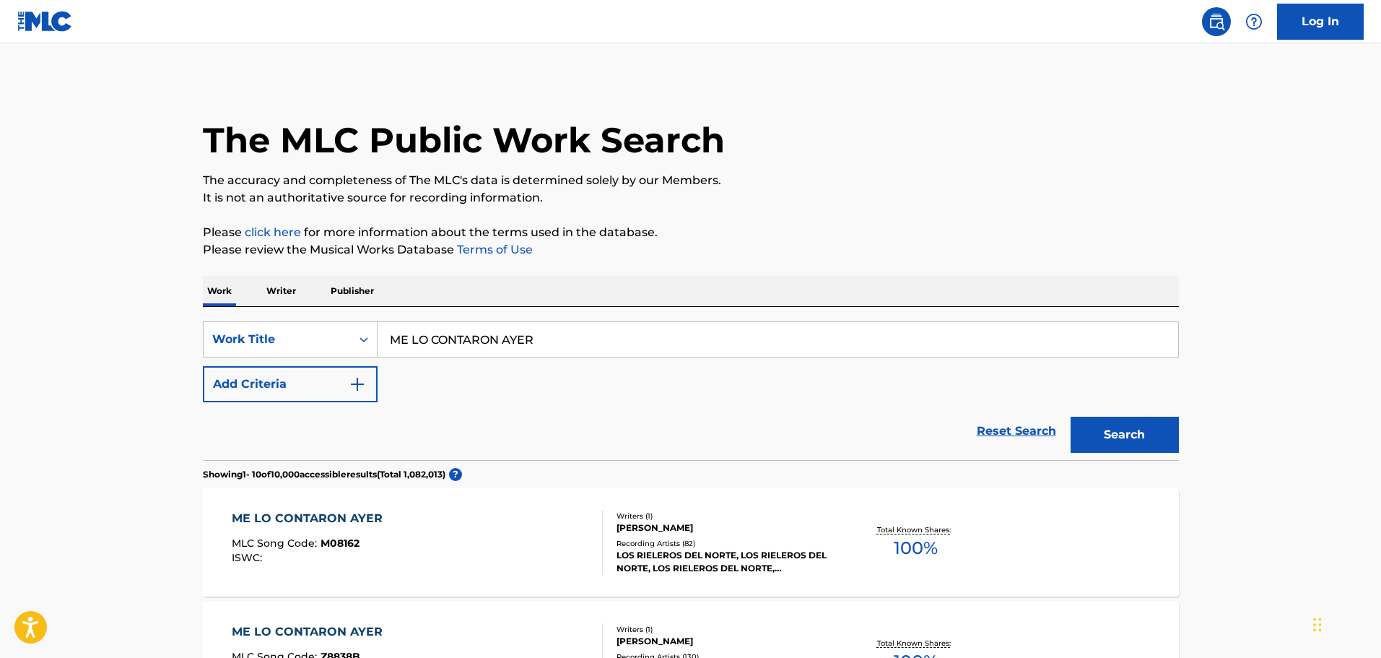
scroll to position [217, 0]
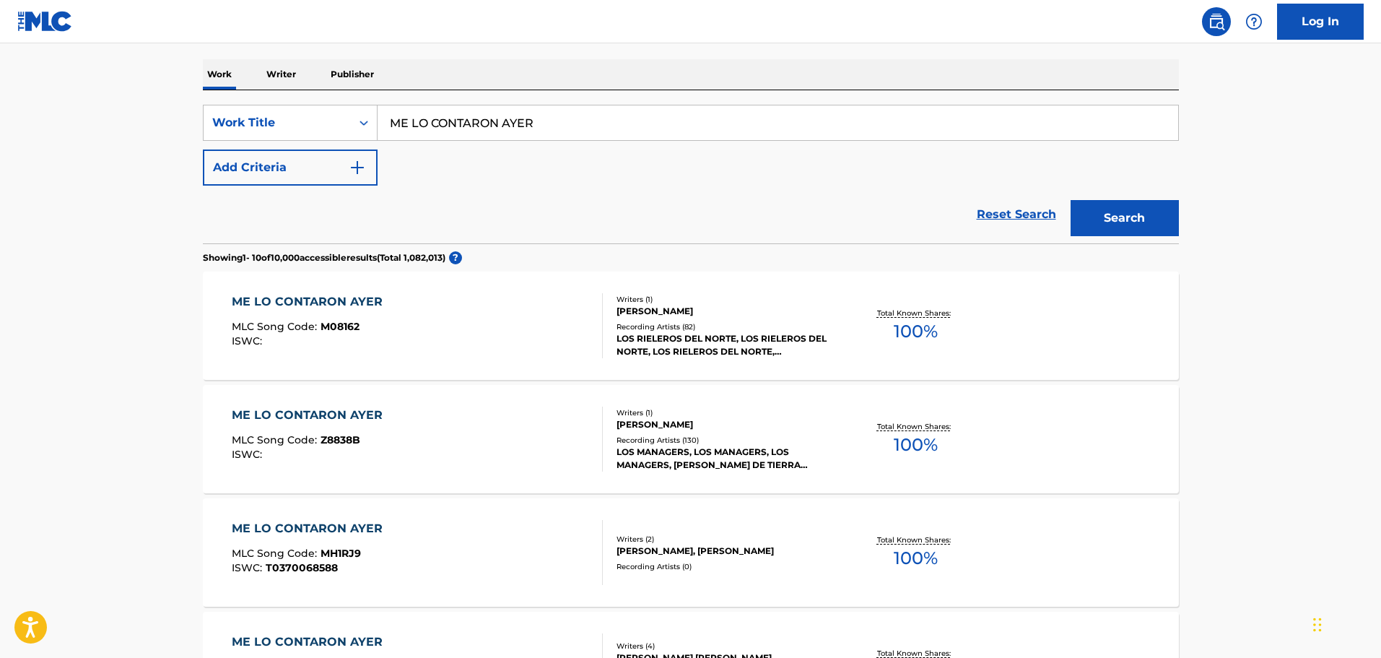
click at [452, 435] on div "ME LO CONTARON AYER MLC Song Code : Z8838B ISWC :" at bounding box center [417, 438] width 371 height 65
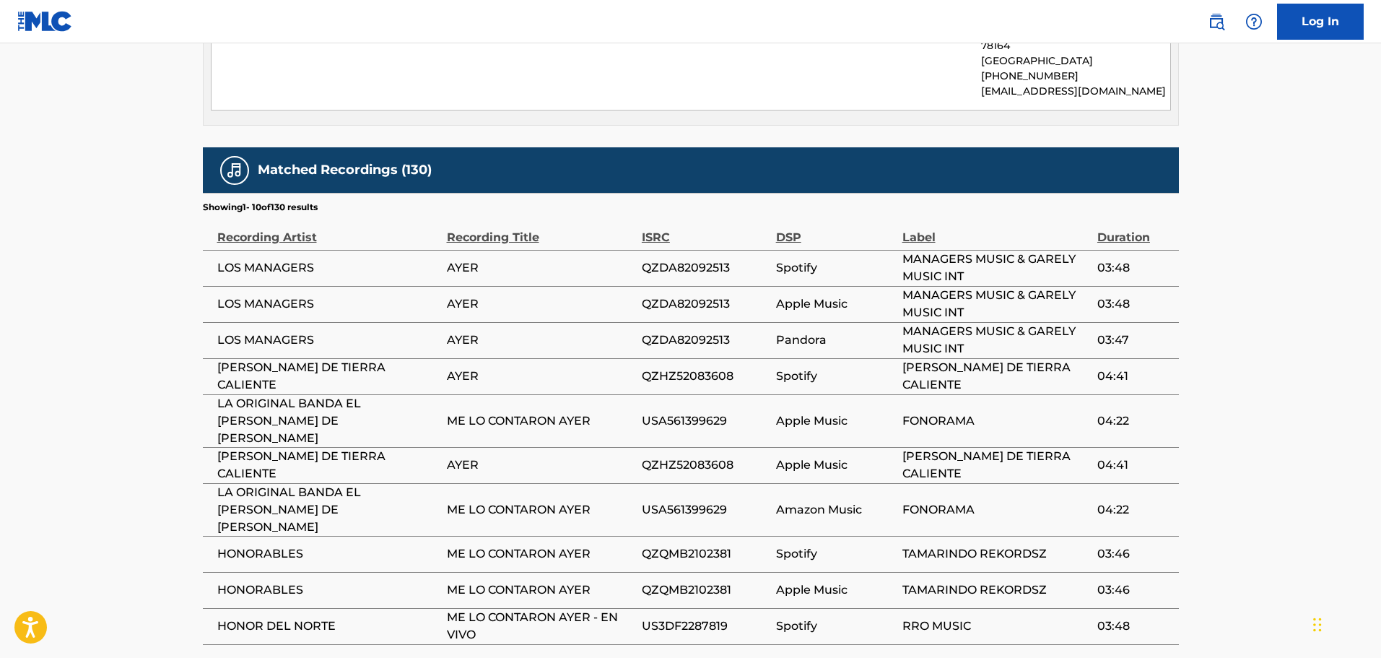
scroll to position [795, 0]
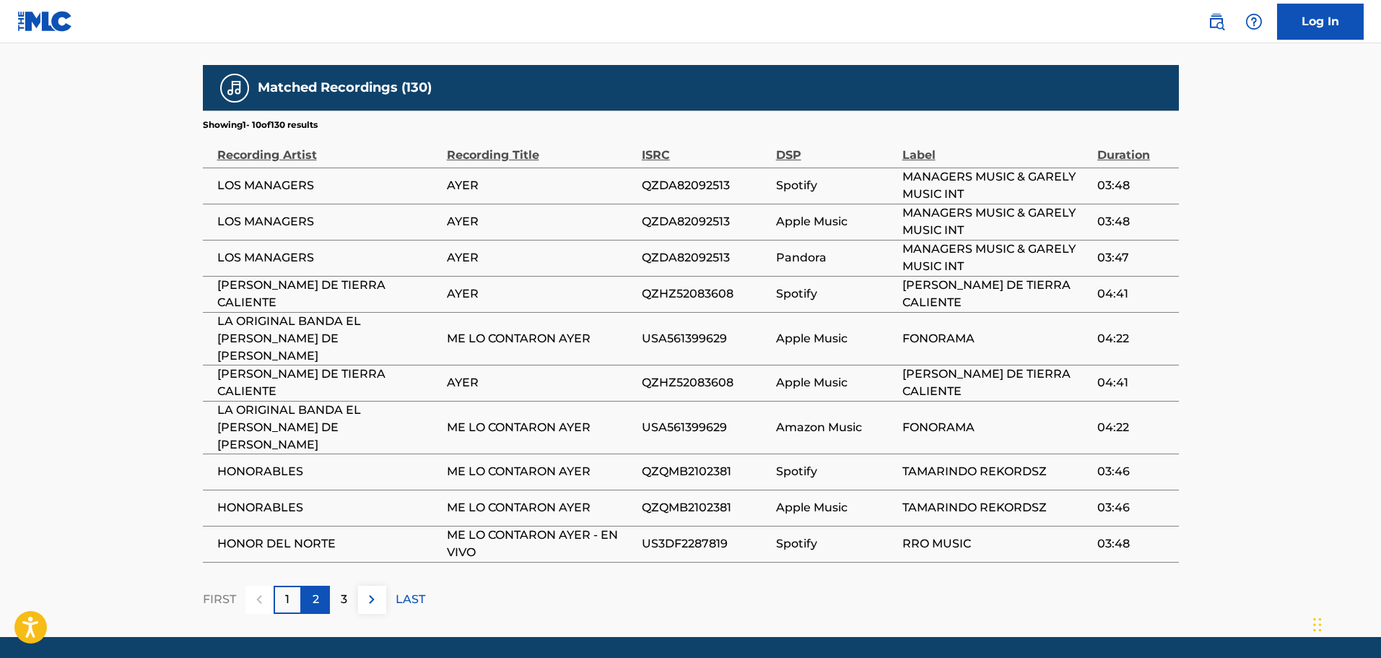
click at [318, 590] on p "2" at bounding box center [316, 598] width 6 height 17
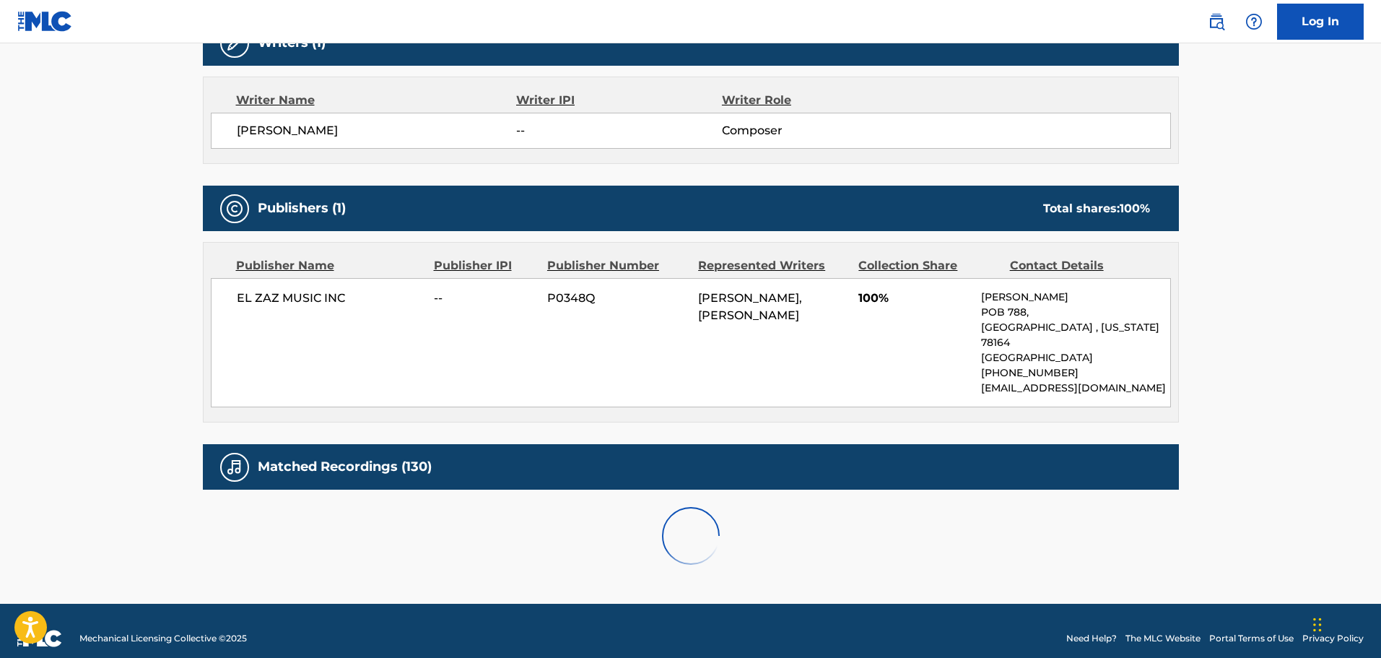
scroll to position [867, 0]
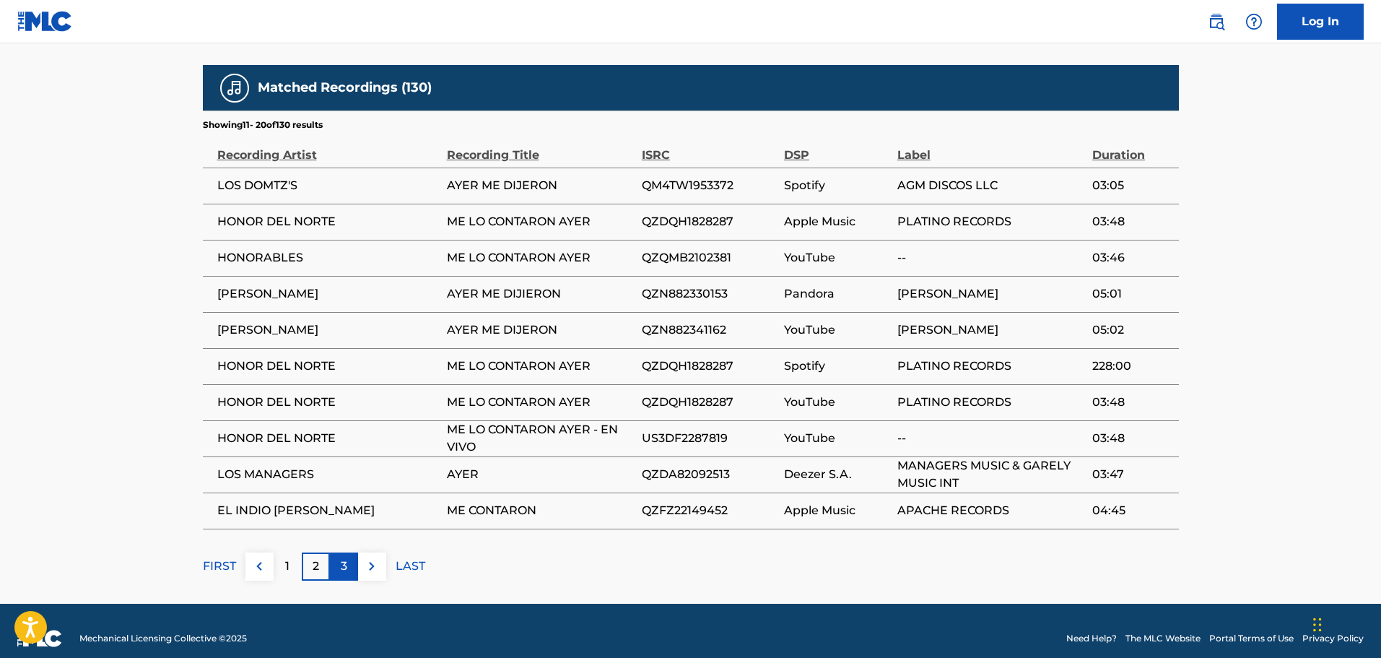
click at [337, 552] on div "3" at bounding box center [344, 566] width 28 height 28
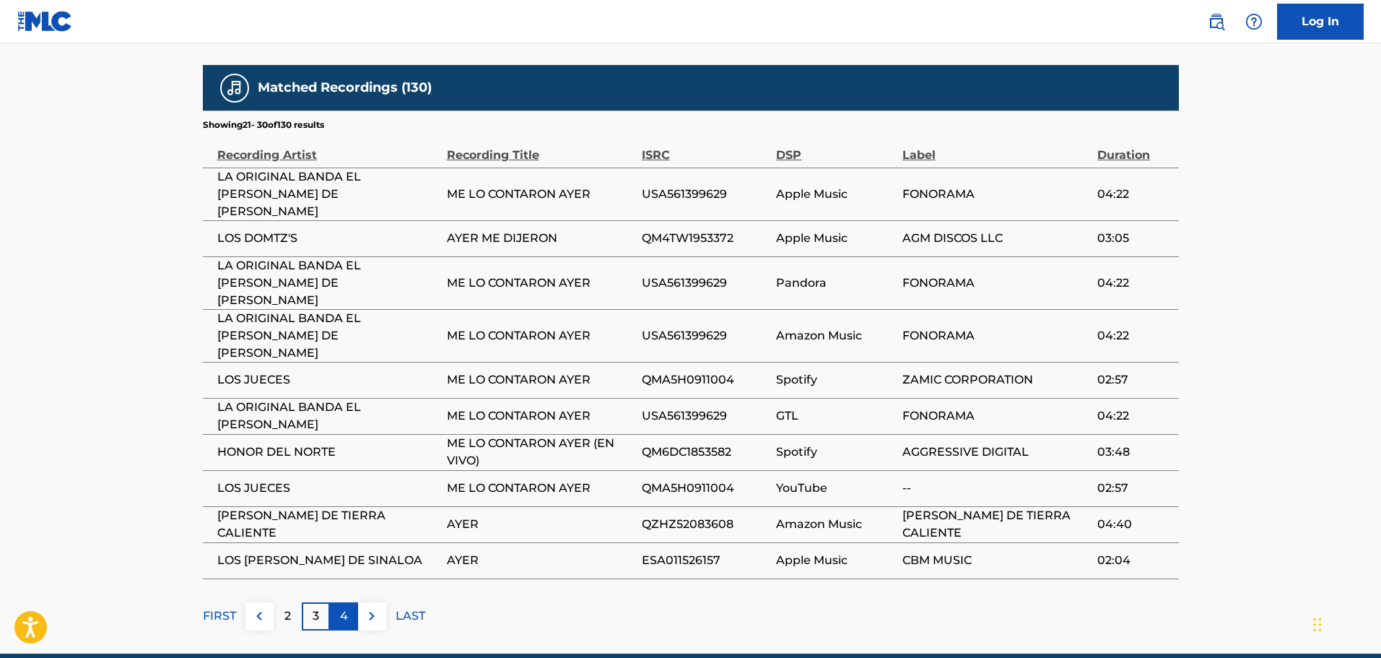
click at [346, 607] on p "4" at bounding box center [344, 615] width 8 height 17
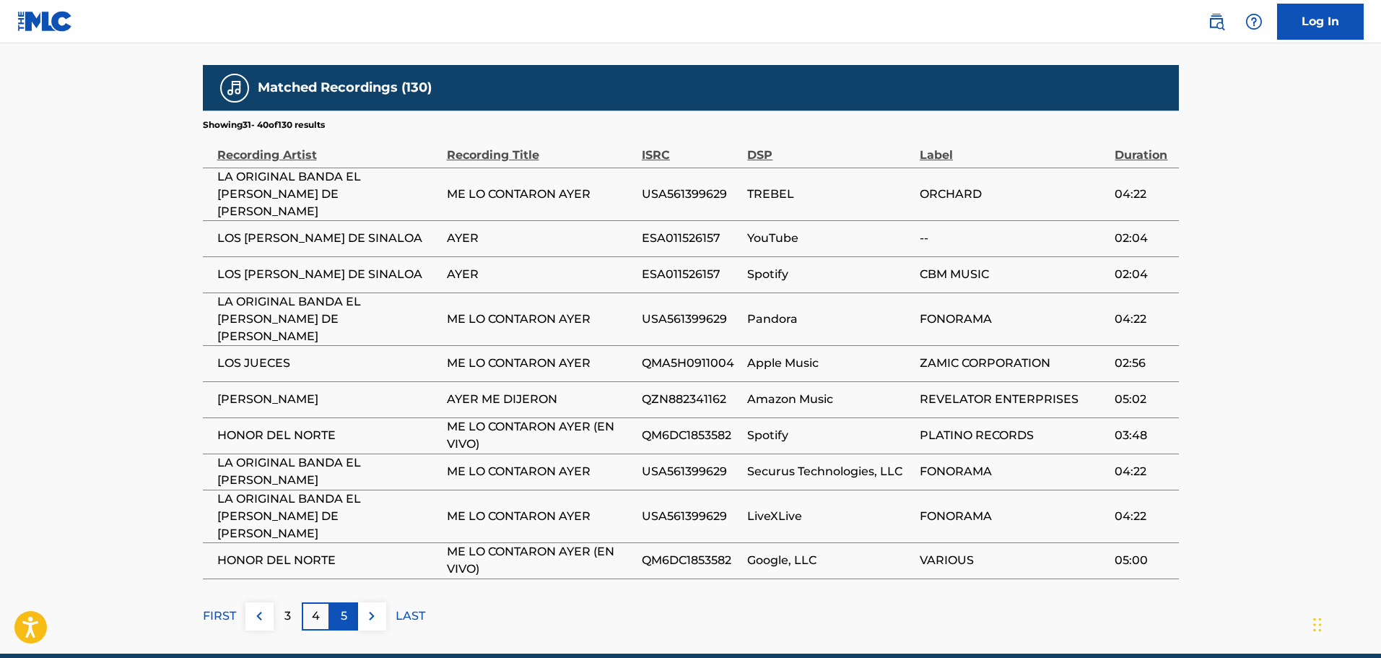
click at [349, 602] on div "5" at bounding box center [344, 616] width 28 height 28
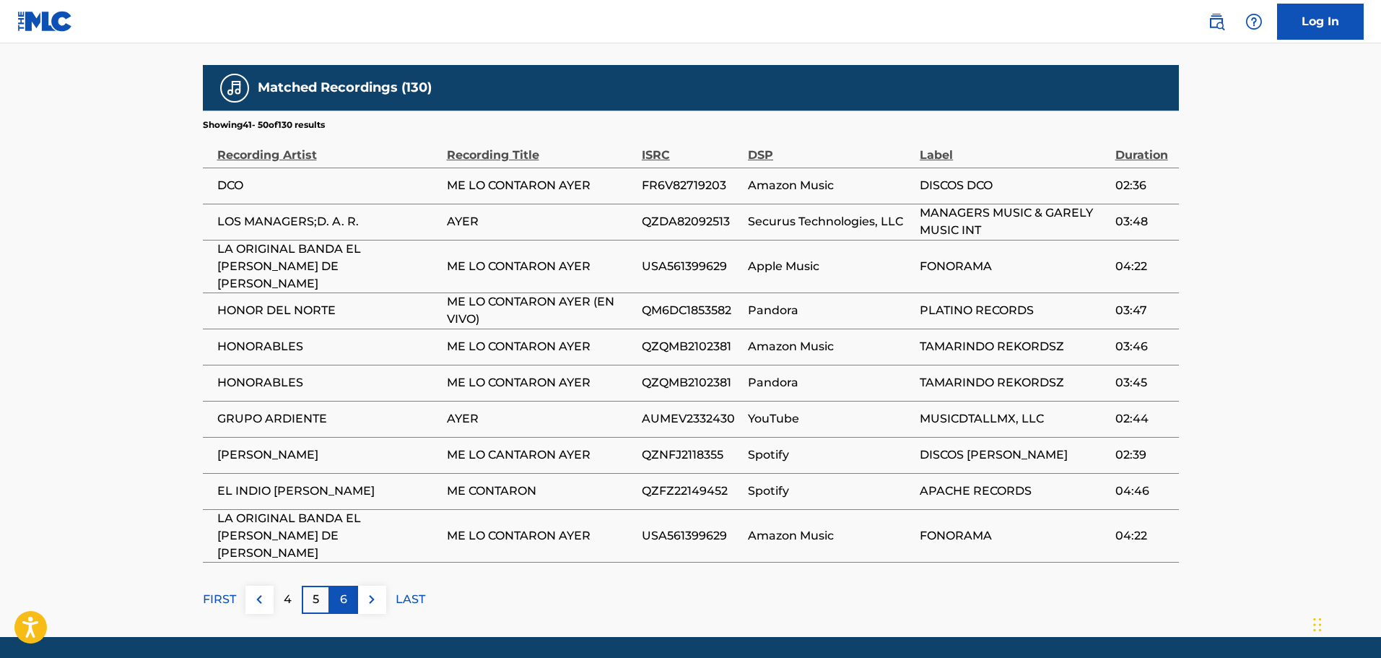
click at [344, 590] on p "6" at bounding box center [343, 598] width 7 height 17
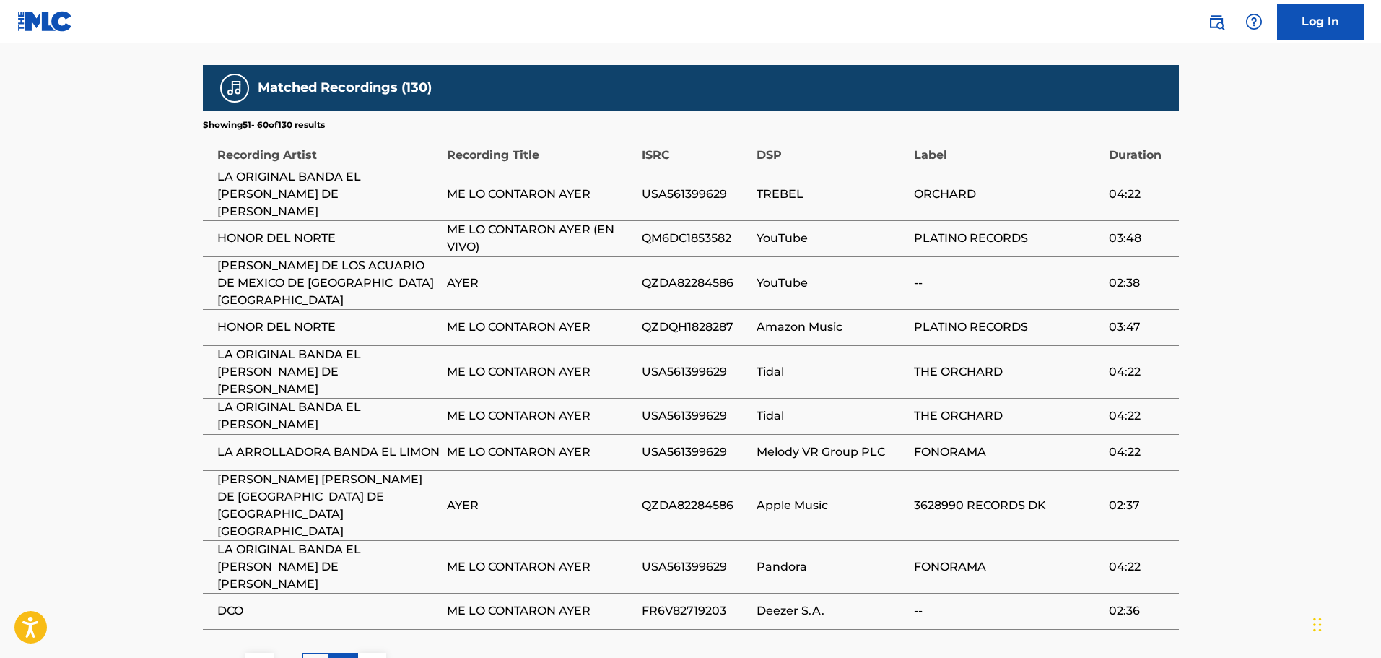
click at [343, 657] on p "7" at bounding box center [343, 666] width 7 height 17
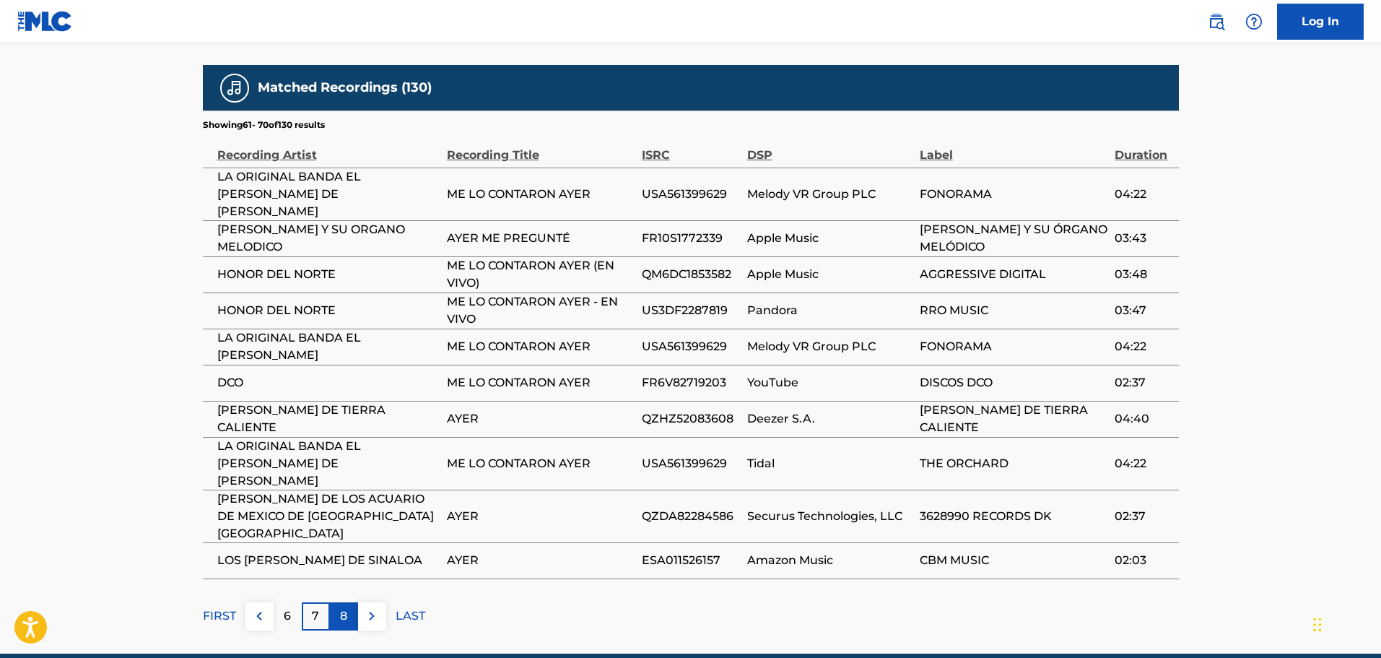
click at [353, 602] on div "8" at bounding box center [344, 616] width 28 height 28
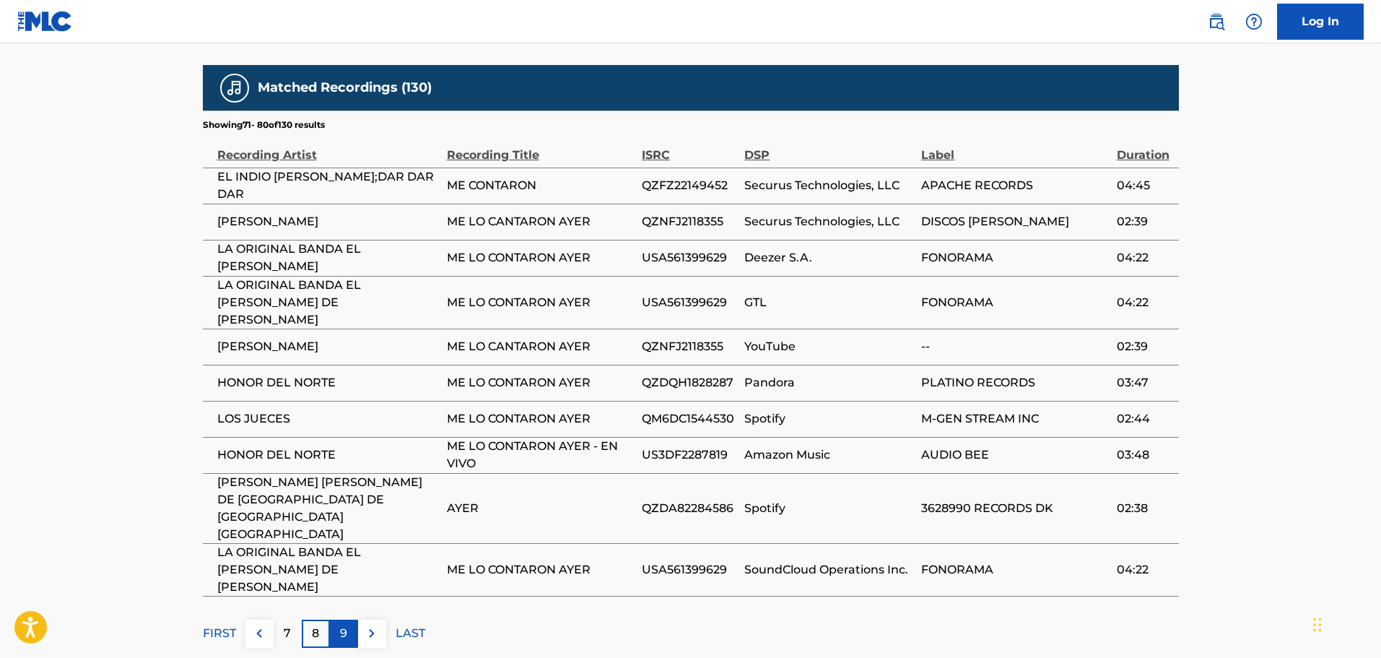
click at [333, 619] on div "9" at bounding box center [344, 633] width 28 height 28
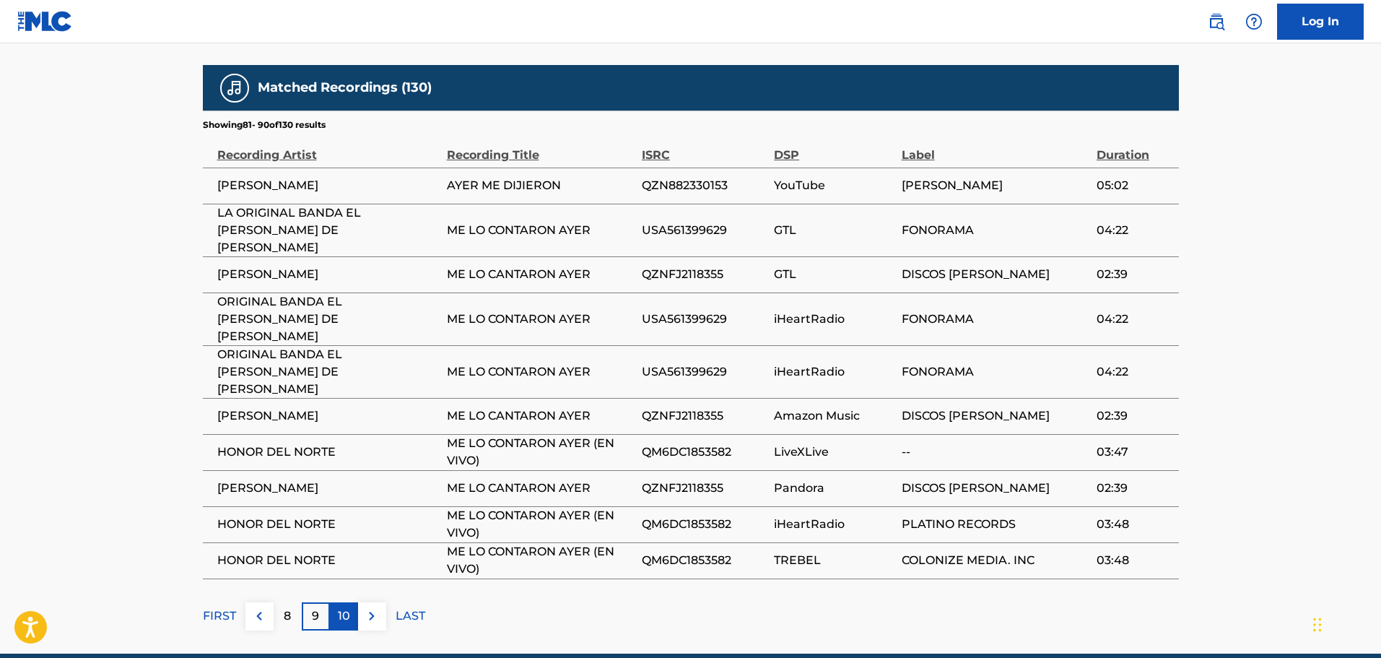
click at [339, 607] on p "10" at bounding box center [344, 615] width 12 height 17
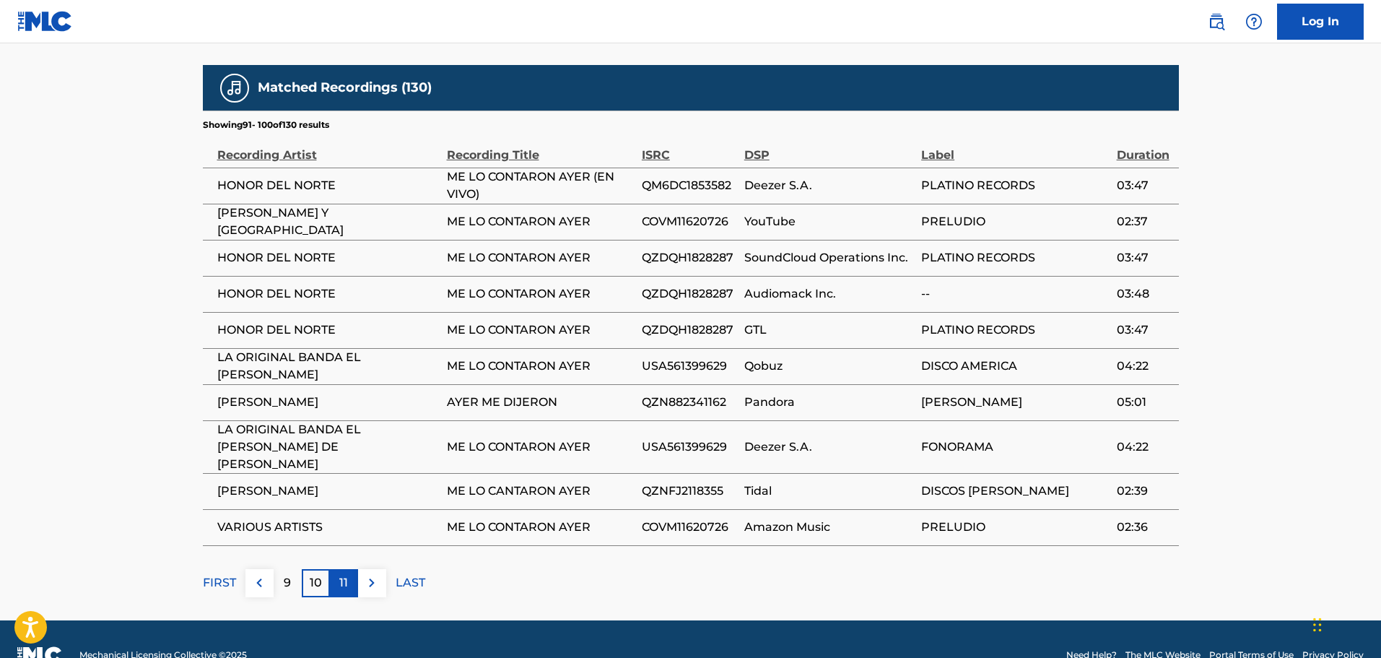
click at [347, 574] on p "11" at bounding box center [343, 582] width 9 height 17
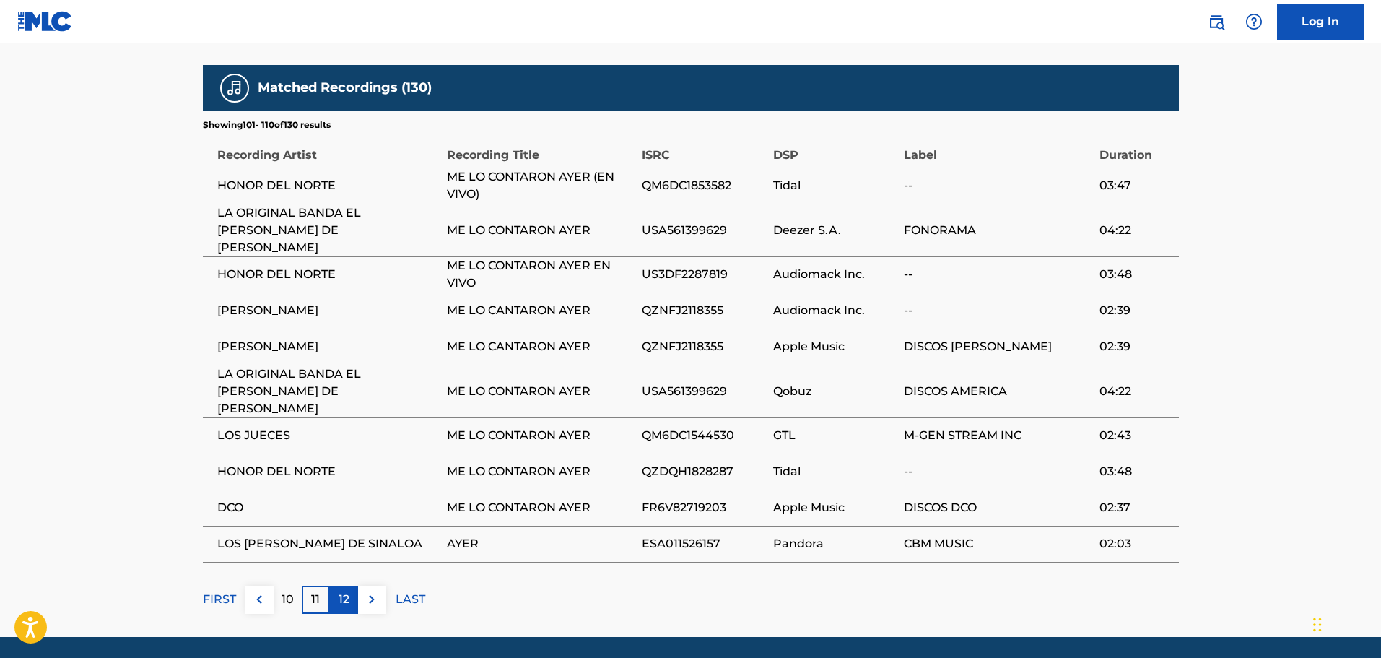
click at [349, 585] on div "12" at bounding box center [344, 599] width 28 height 28
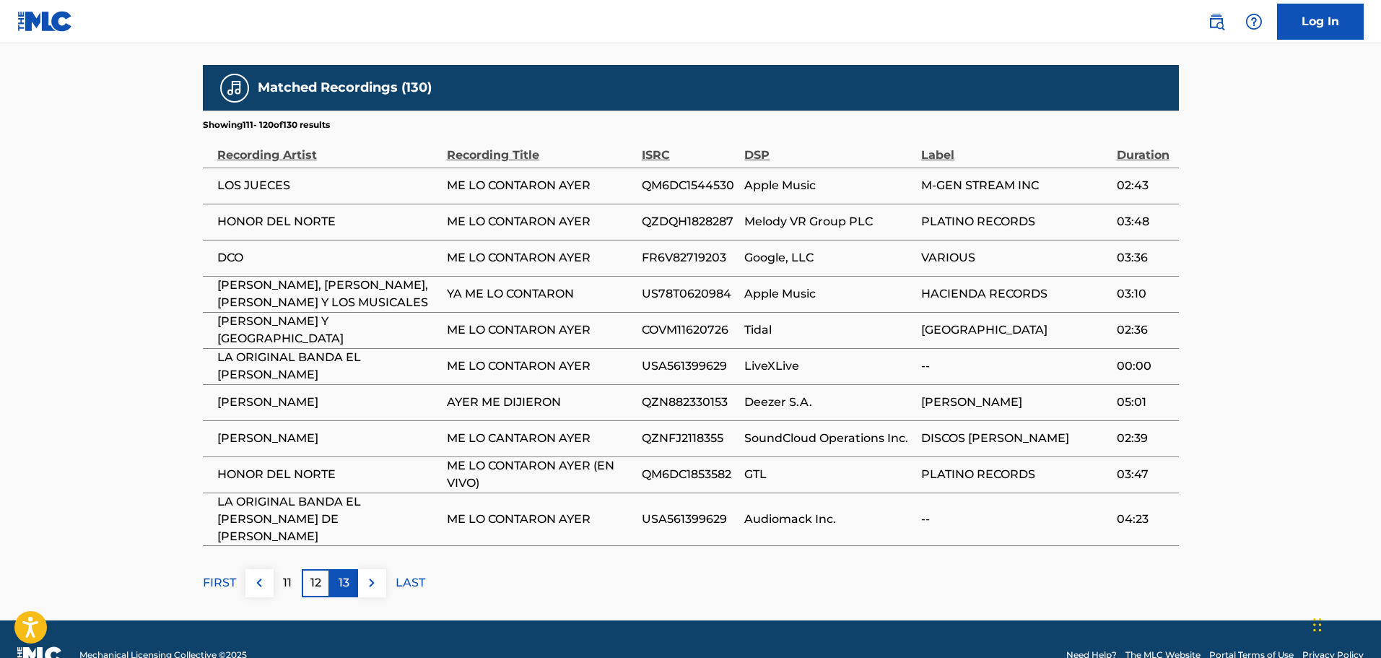
click at [344, 574] on p "13" at bounding box center [344, 582] width 11 height 17
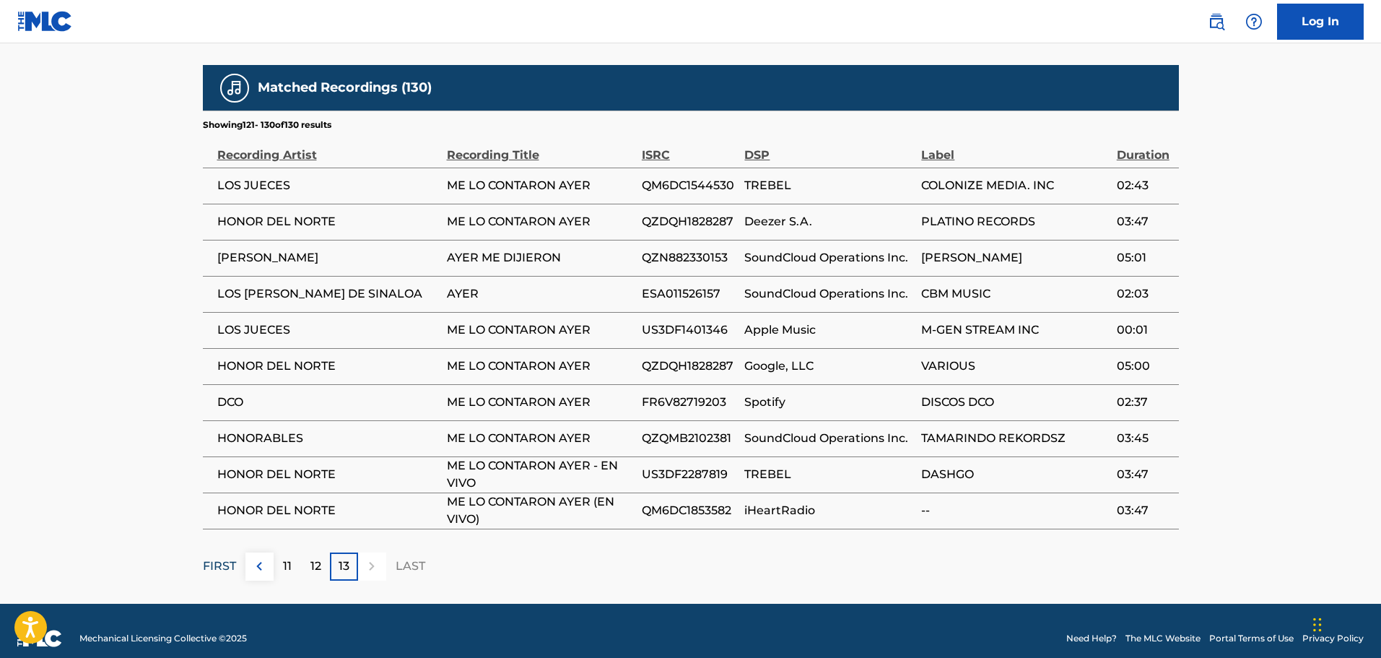
click at [224, 557] on p "FIRST" at bounding box center [219, 565] width 33 height 17
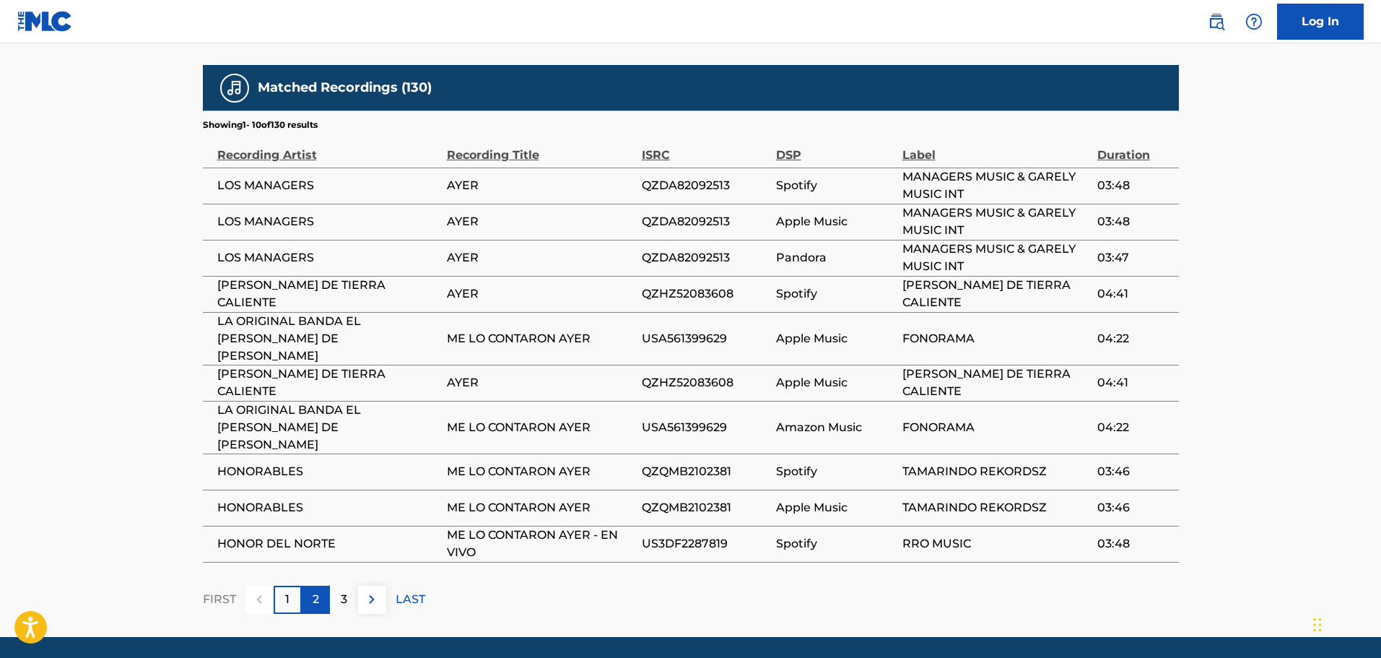
click at [311, 585] on div "2" at bounding box center [316, 599] width 28 height 28
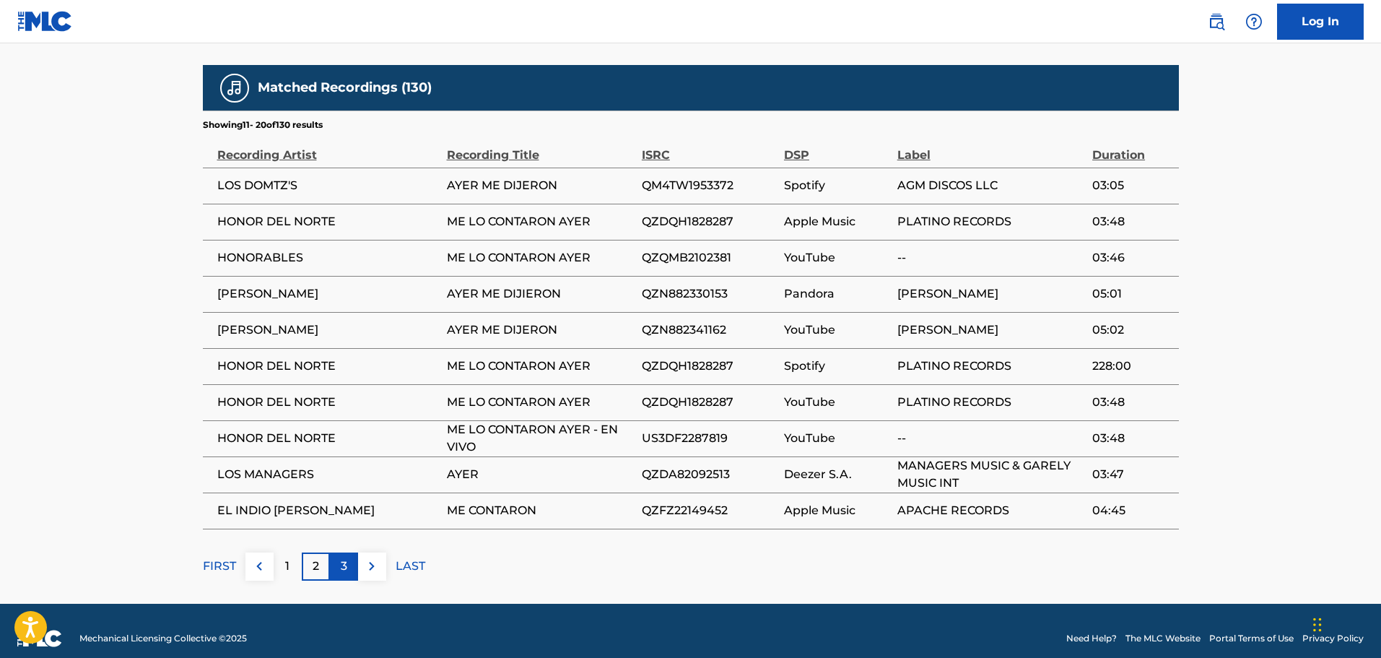
click at [332, 557] on div "3" at bounding box center [344, 566] width 28 height 28
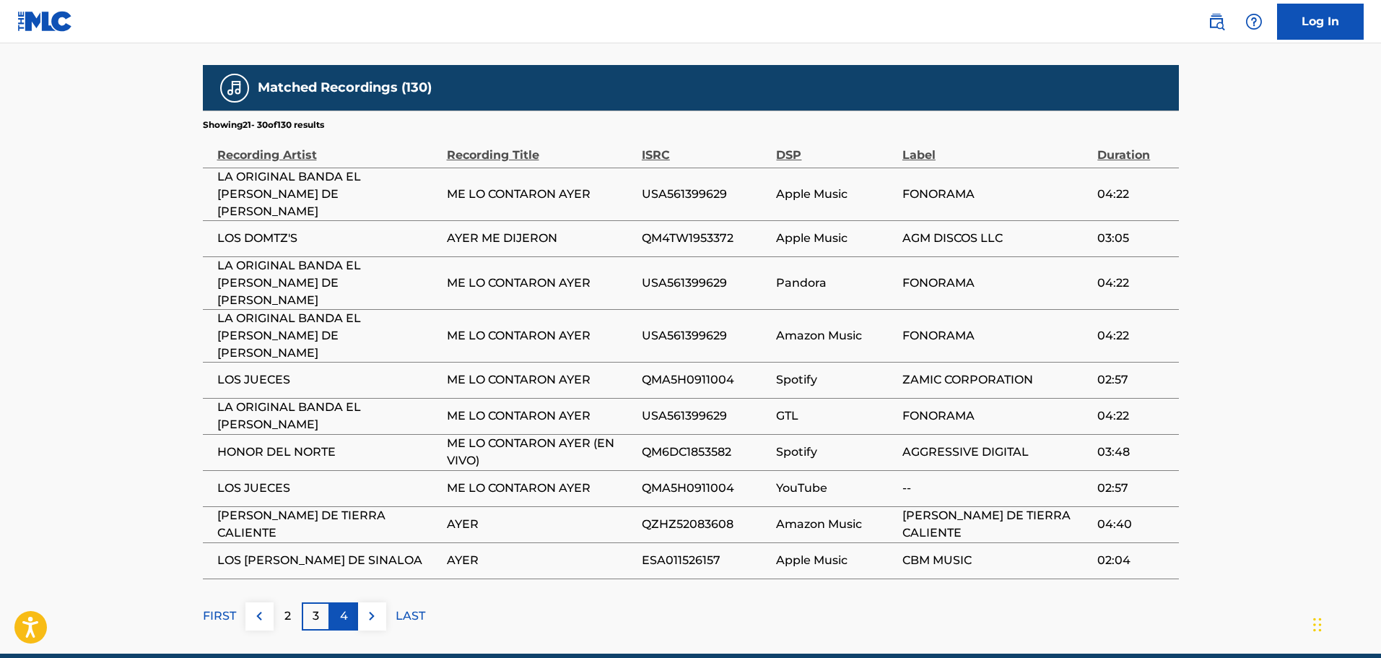
click at [349, 602] on div "4" at bounding box center [344, 616] width 28 height 28
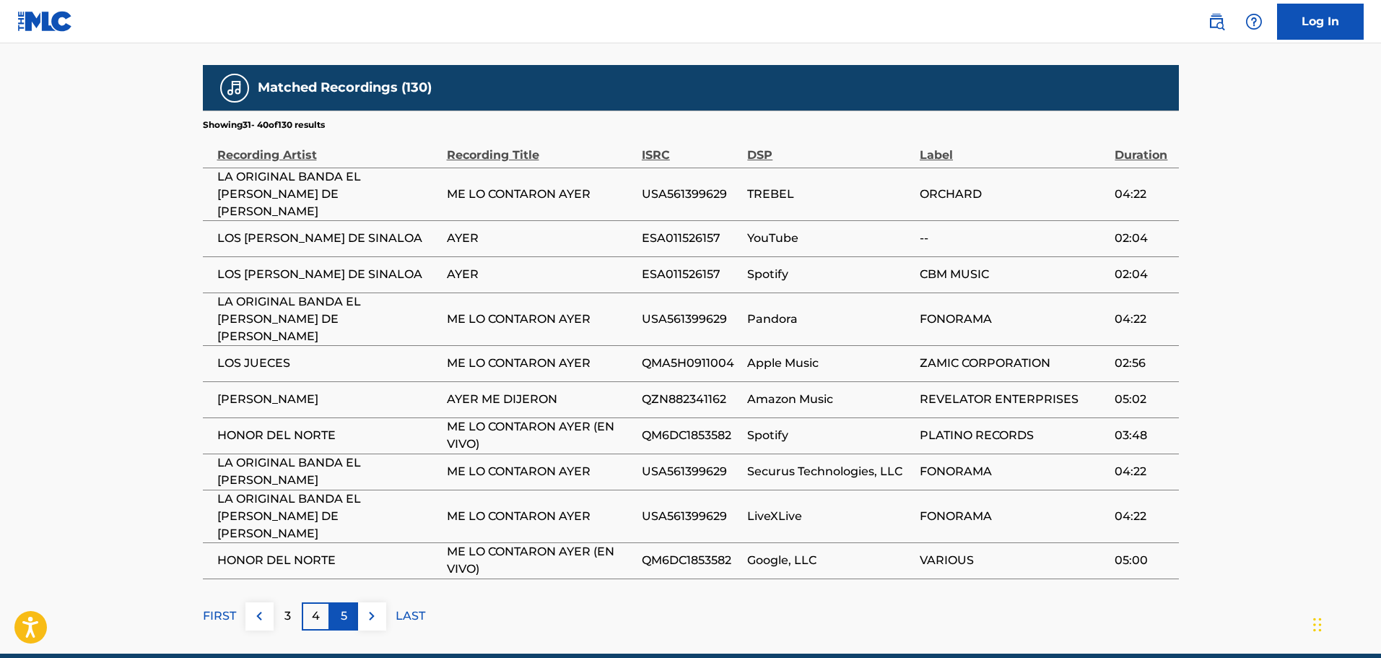
click at [351, 602] on div "5" at bounding box center [344, 616] width 28 height 28
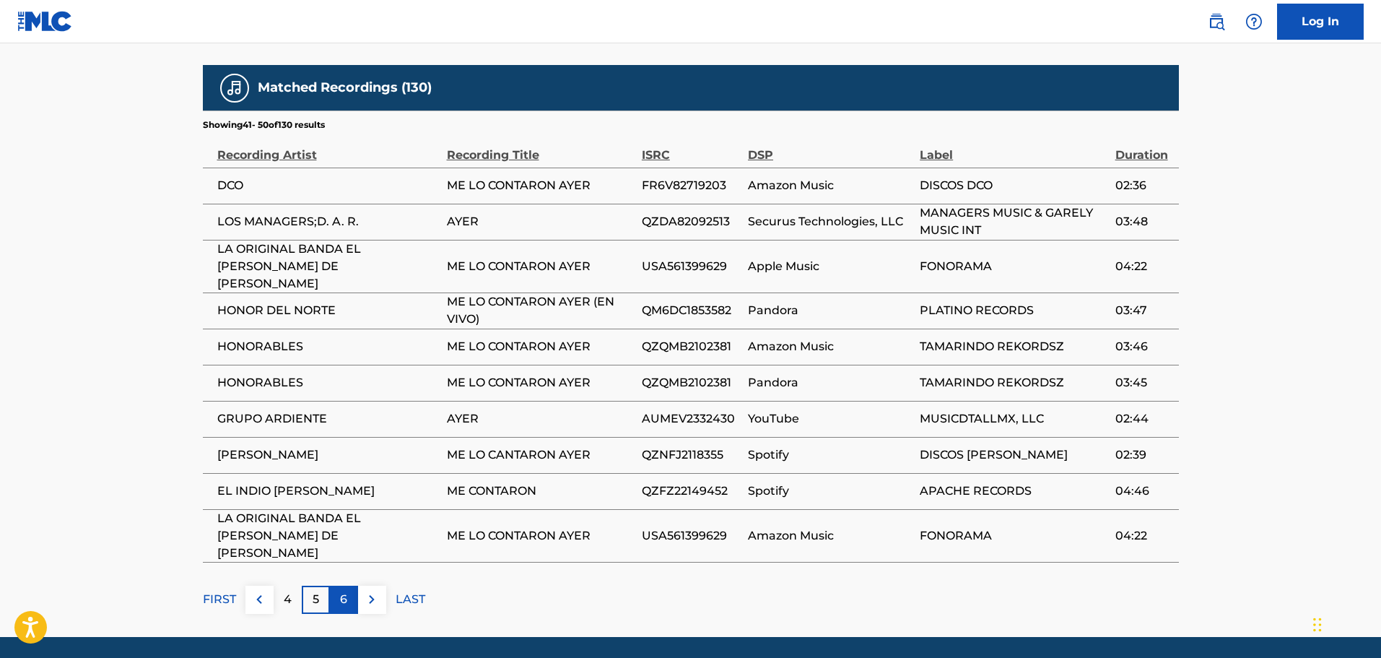
click at [335, 585] on div "6" at bounding box center [344, 599] width 28 height 28
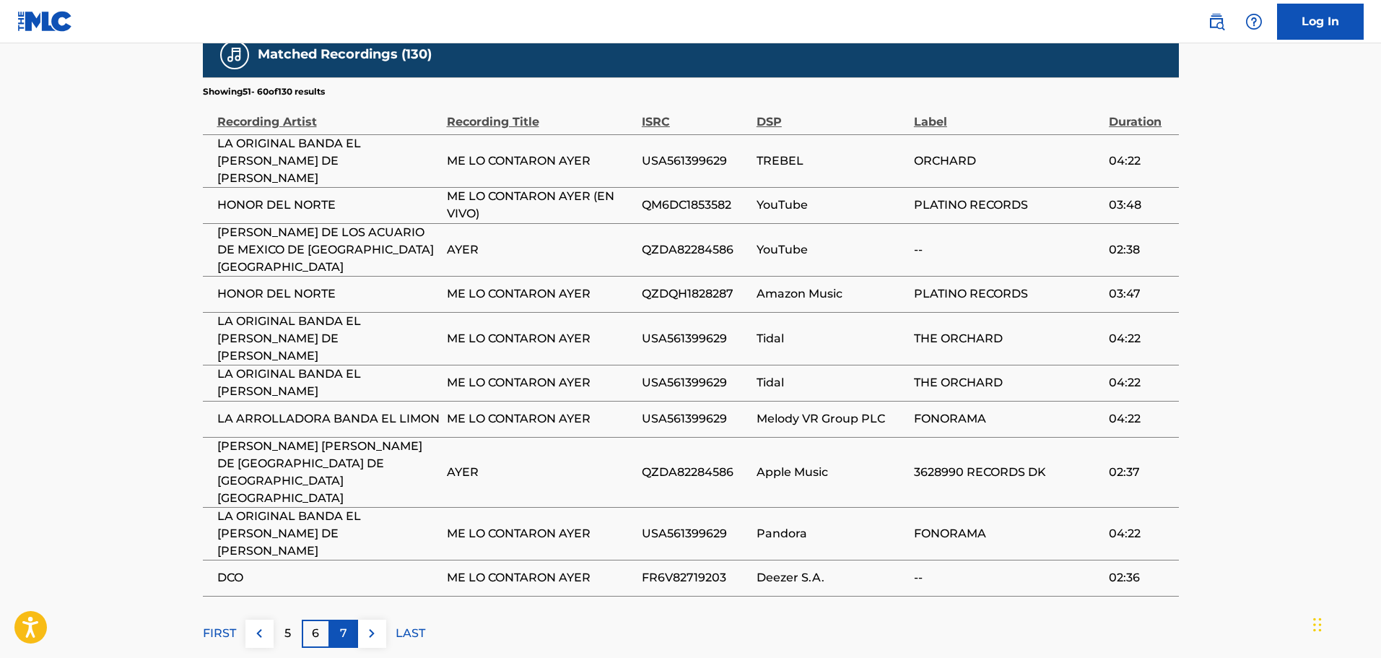
click at [343, 624] on p "7" at bounding box center [343, 632] width 7 height 17
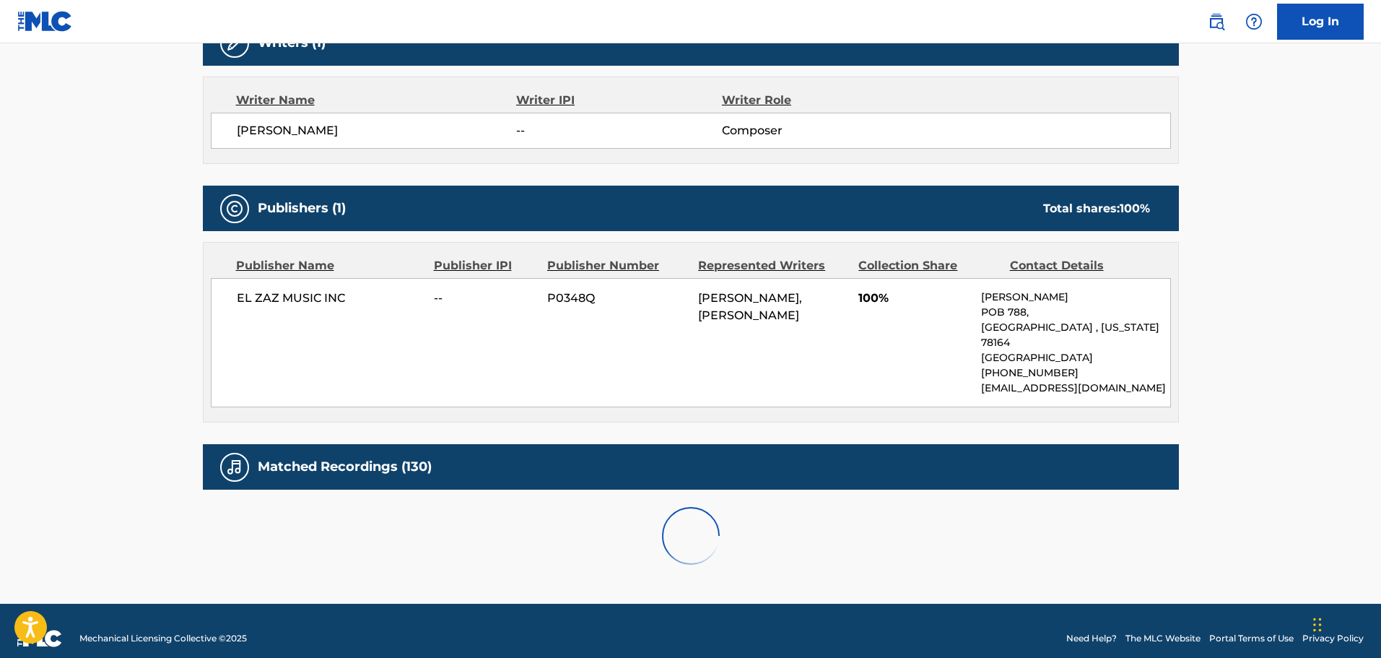
scroll to position [884, 0]
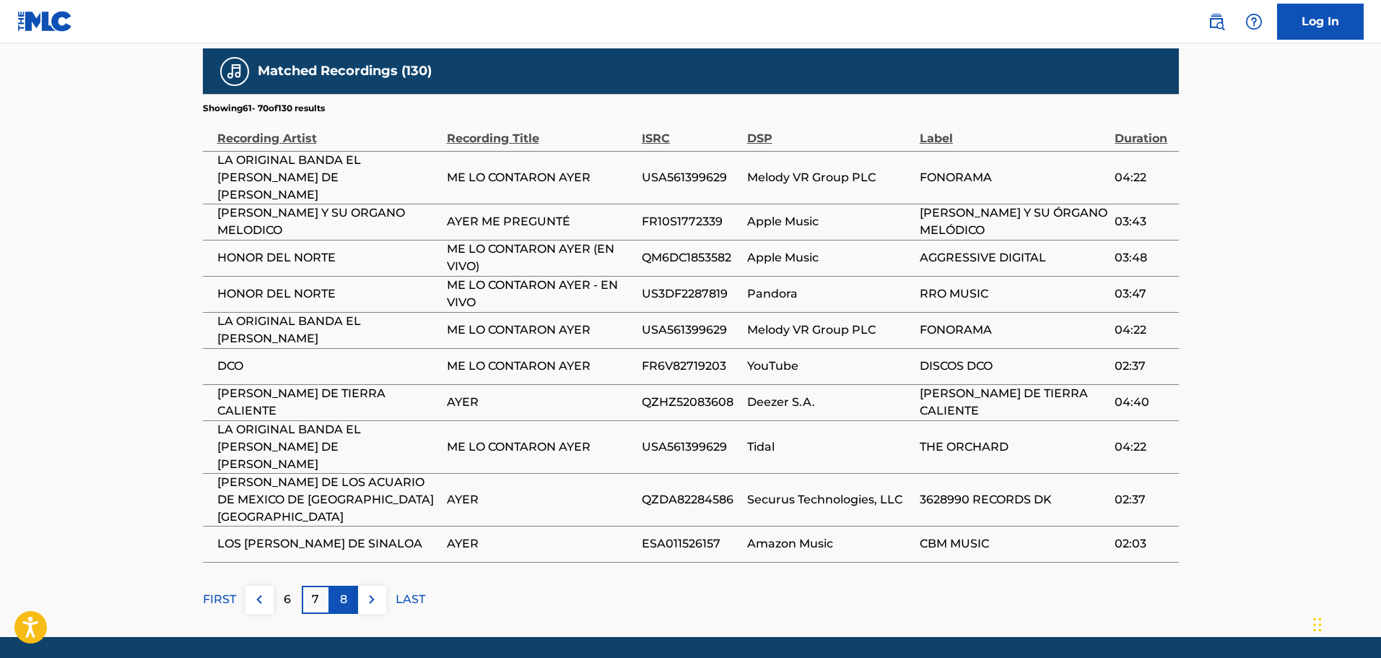
click at [340, 590] on p "8" at bounding box center [343, 598] width 7 height 17
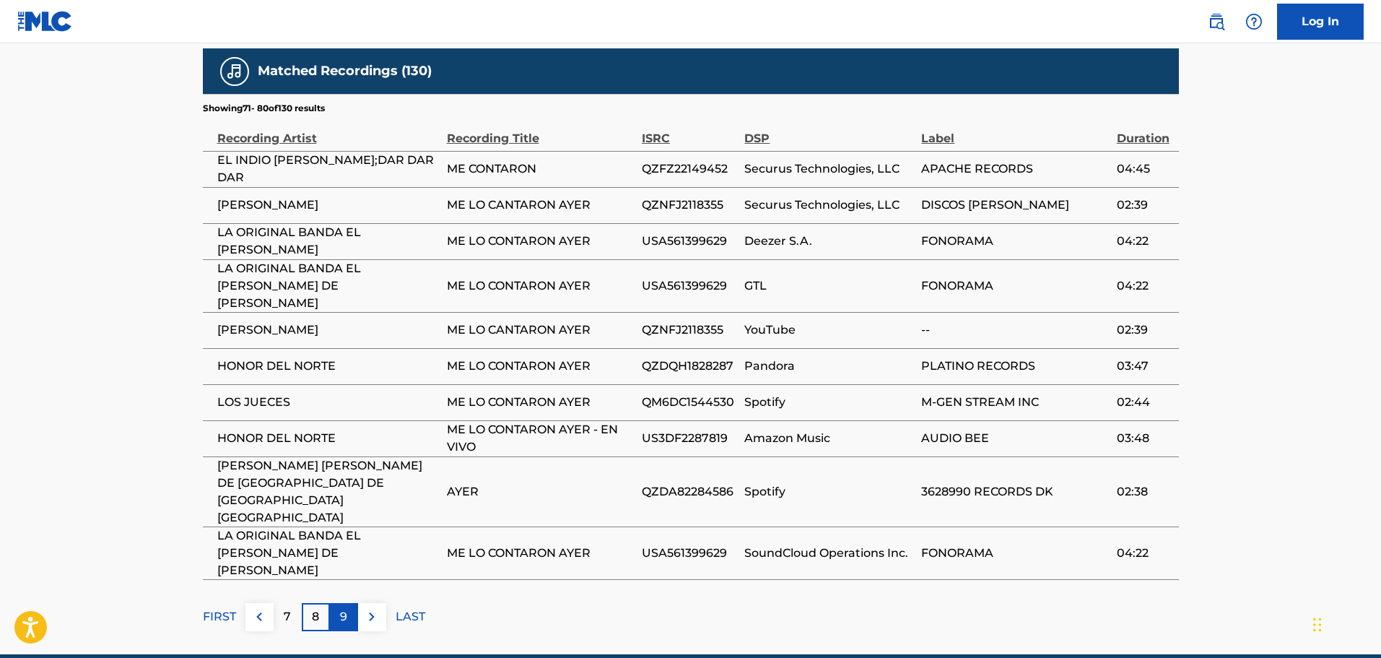
click at [346, 608] on p "9" at bounding box center [343, 616] width 7 height 17
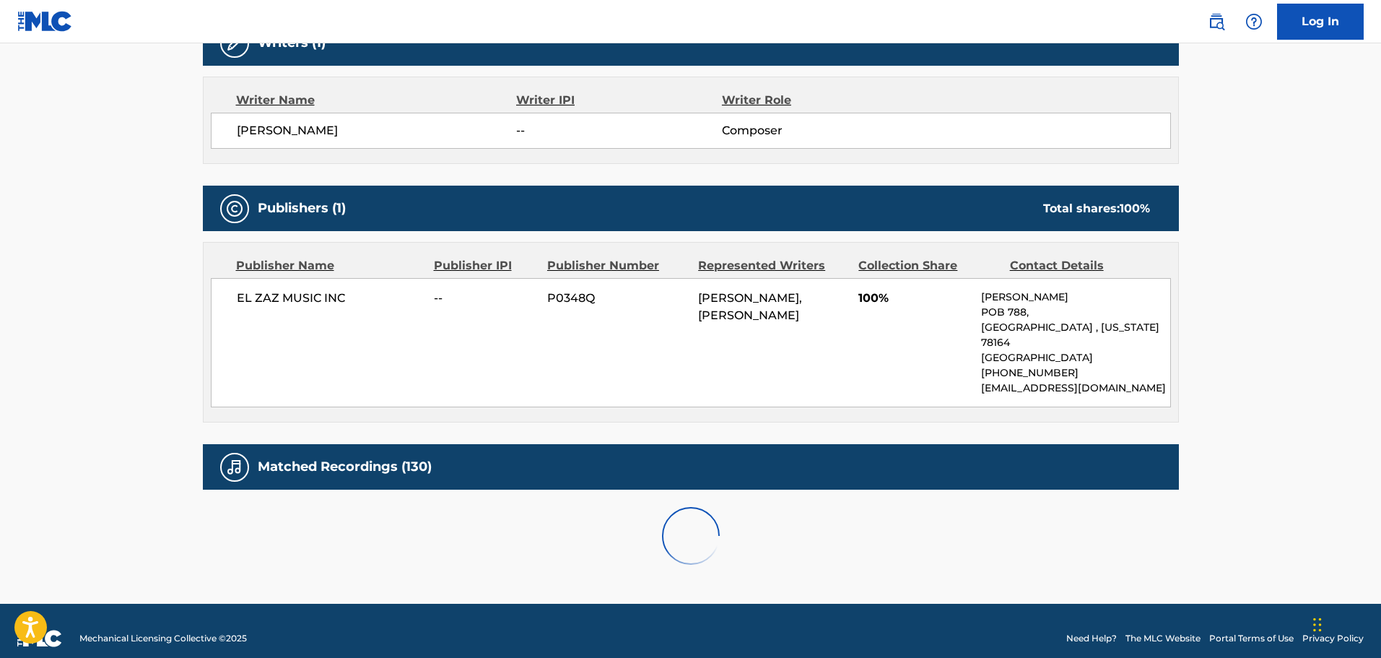
scroll to position [867, 0]
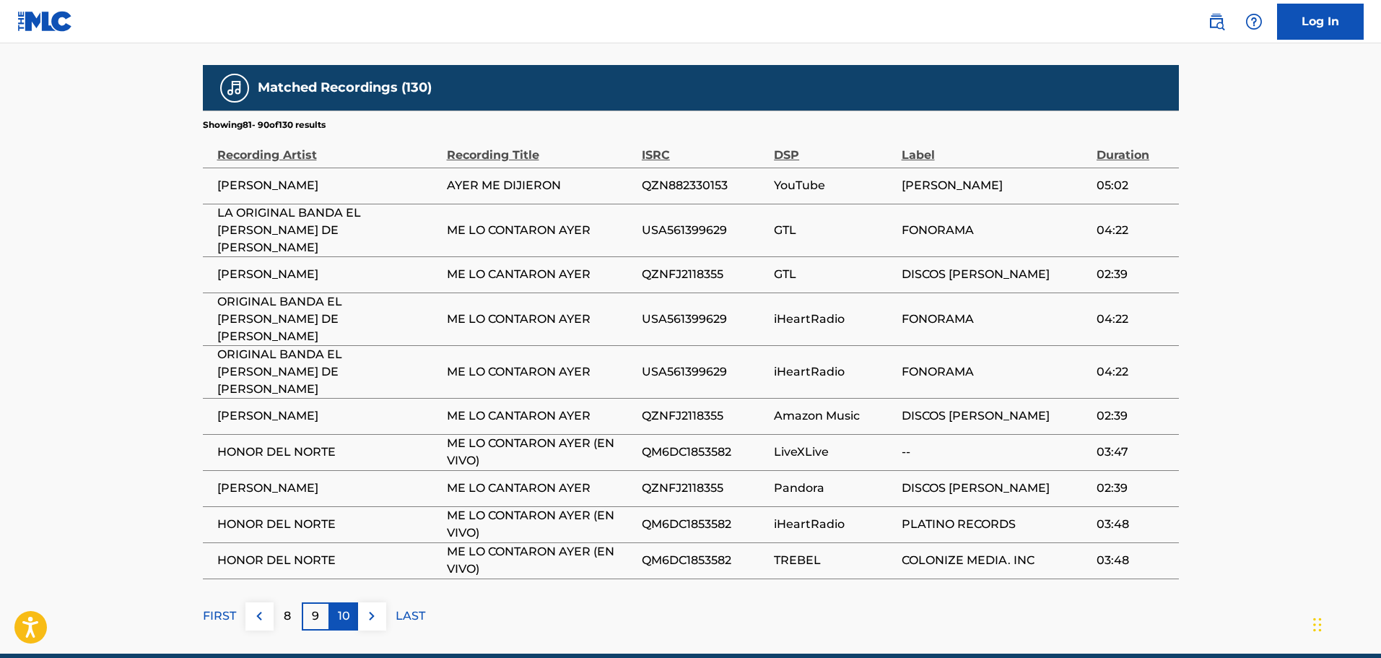
click at [339, 607] on p "10" at bounding box center [344, 615] width 12 height 17
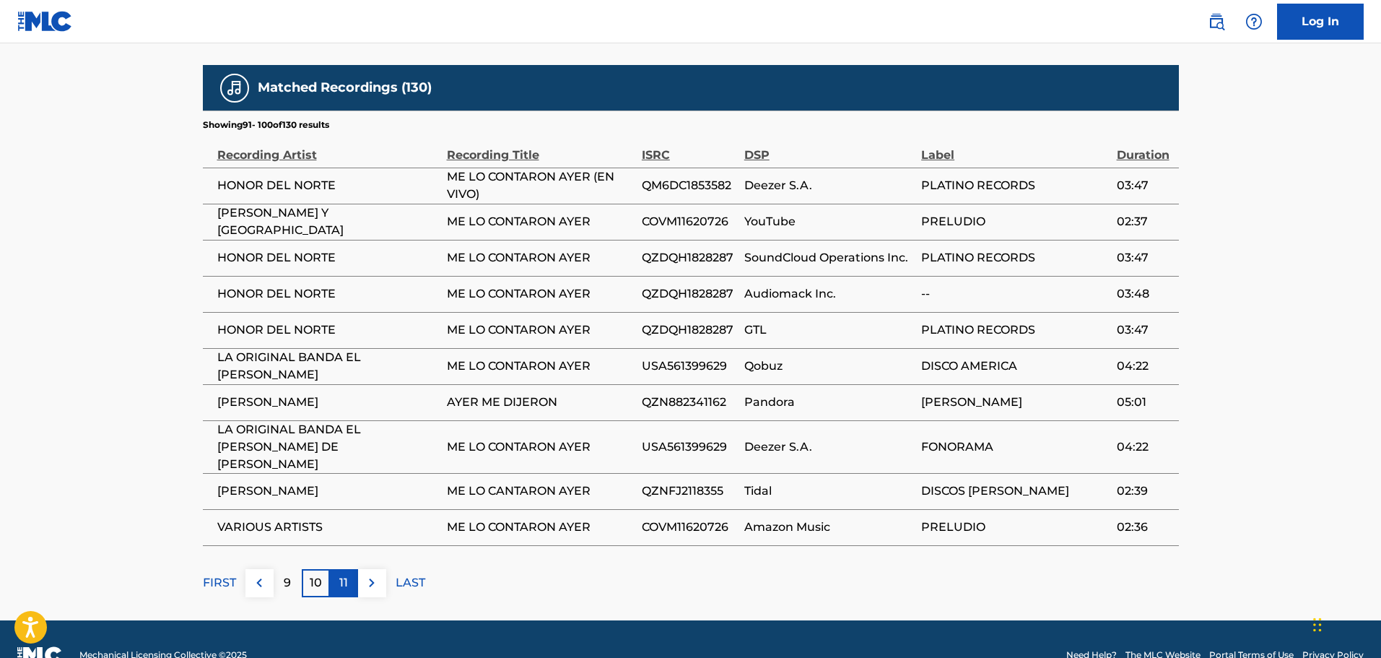
click at [339, 574] on p "11" at bounding box center [343, 582] width 9 height 17
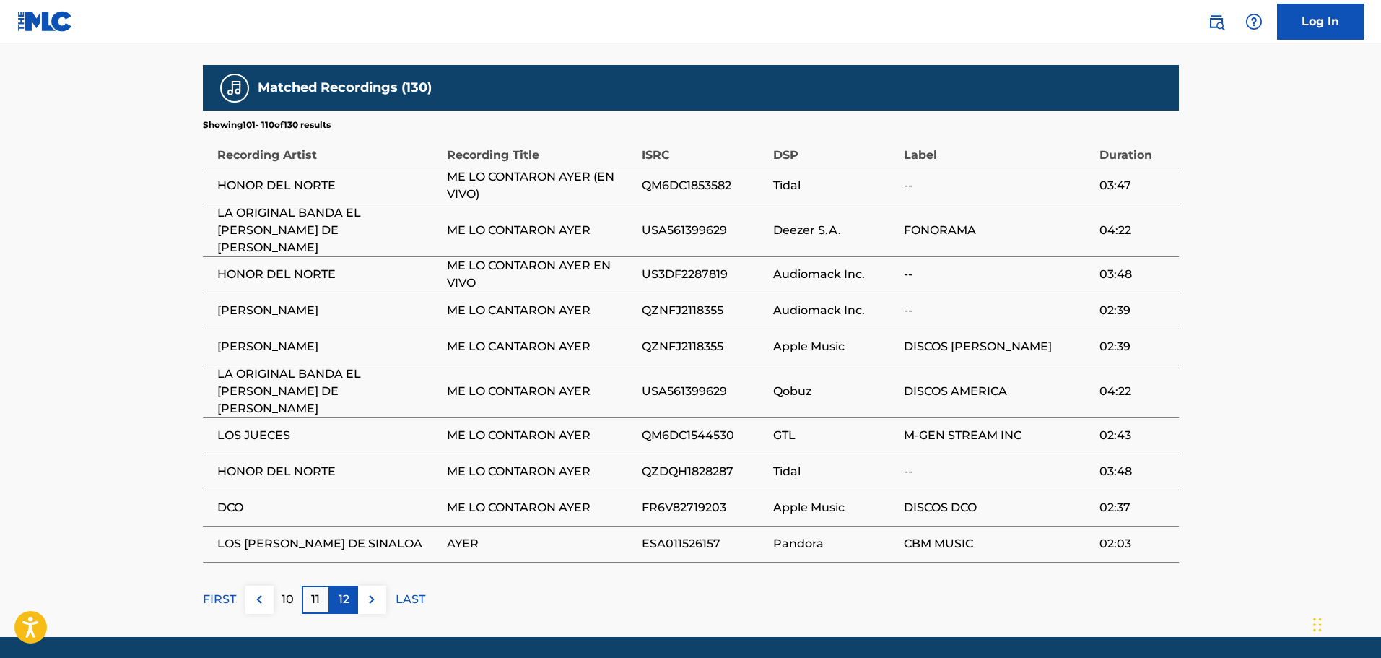
click at [336, 585] on div "12" at bounding box center [344, 599] width 28 height 28
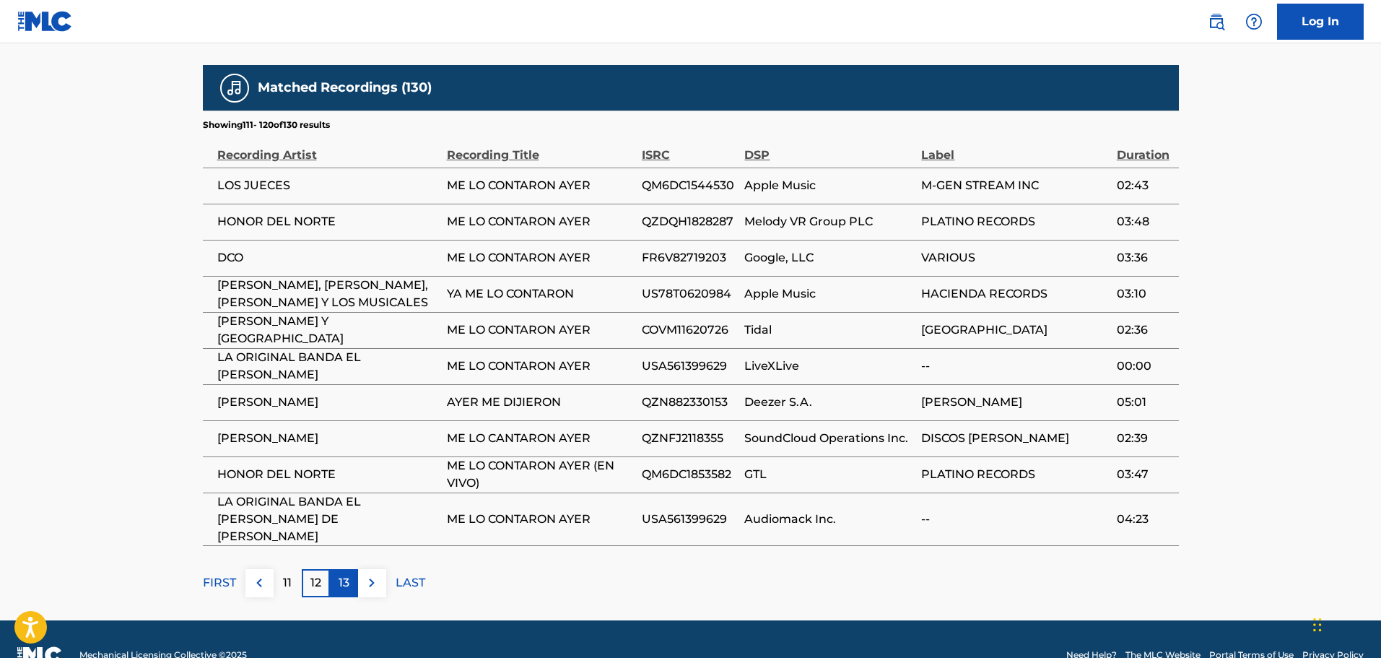
click at [335, 569] on div "13" at bounding box center [344, 583] width 28 height 28
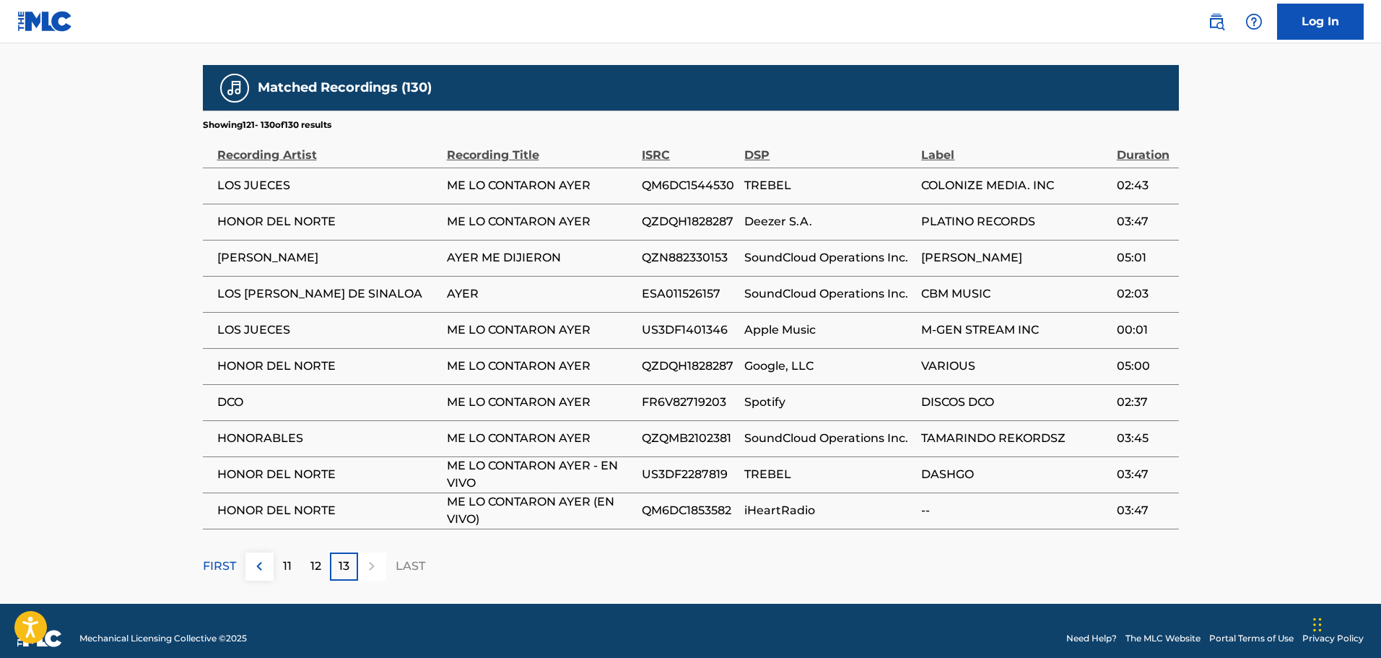
click at [344, 559] on p "13" at bounding box center [344, 565] width 11 height 17
click at [217, 557] on p "FIRST" at bounding box center [219, 565] width 33 height 17
